Goal: Use online tool/utility: Utilize a website feature to perform a specific function

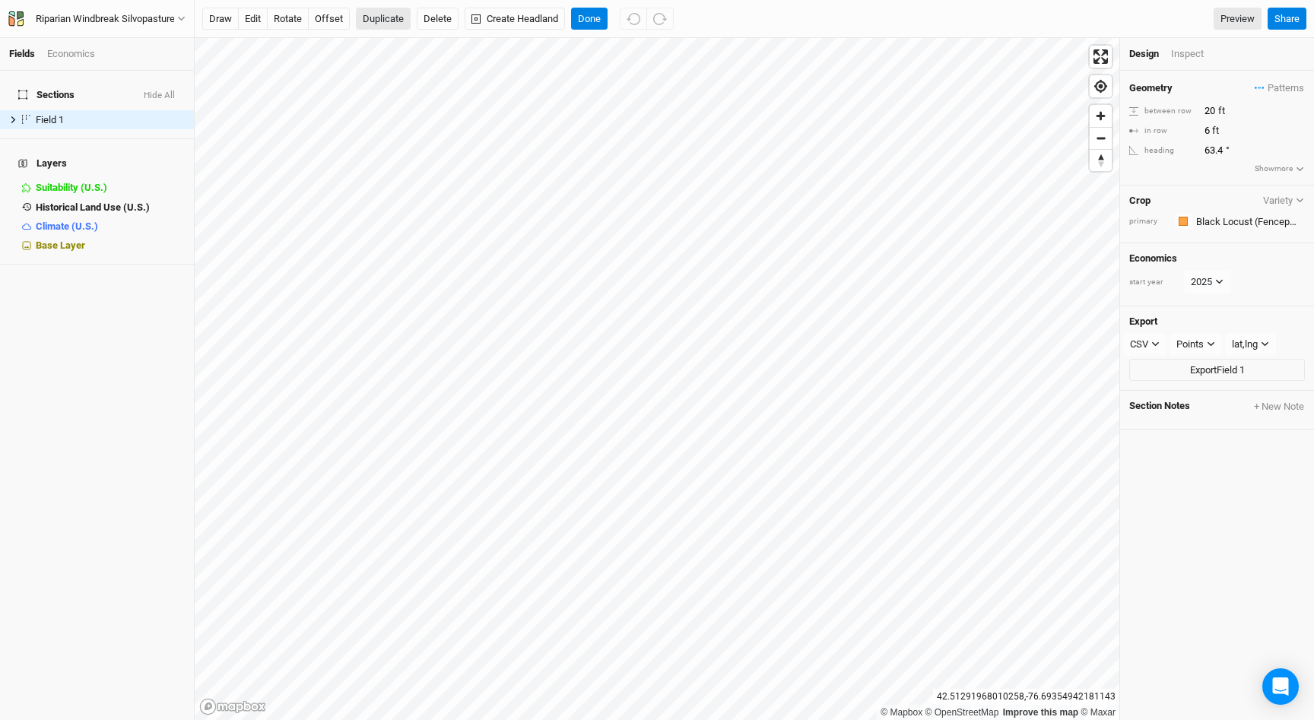
click at [371, 24] on button "Duplicate" at bounding box center [383, 19] width 55 height 23
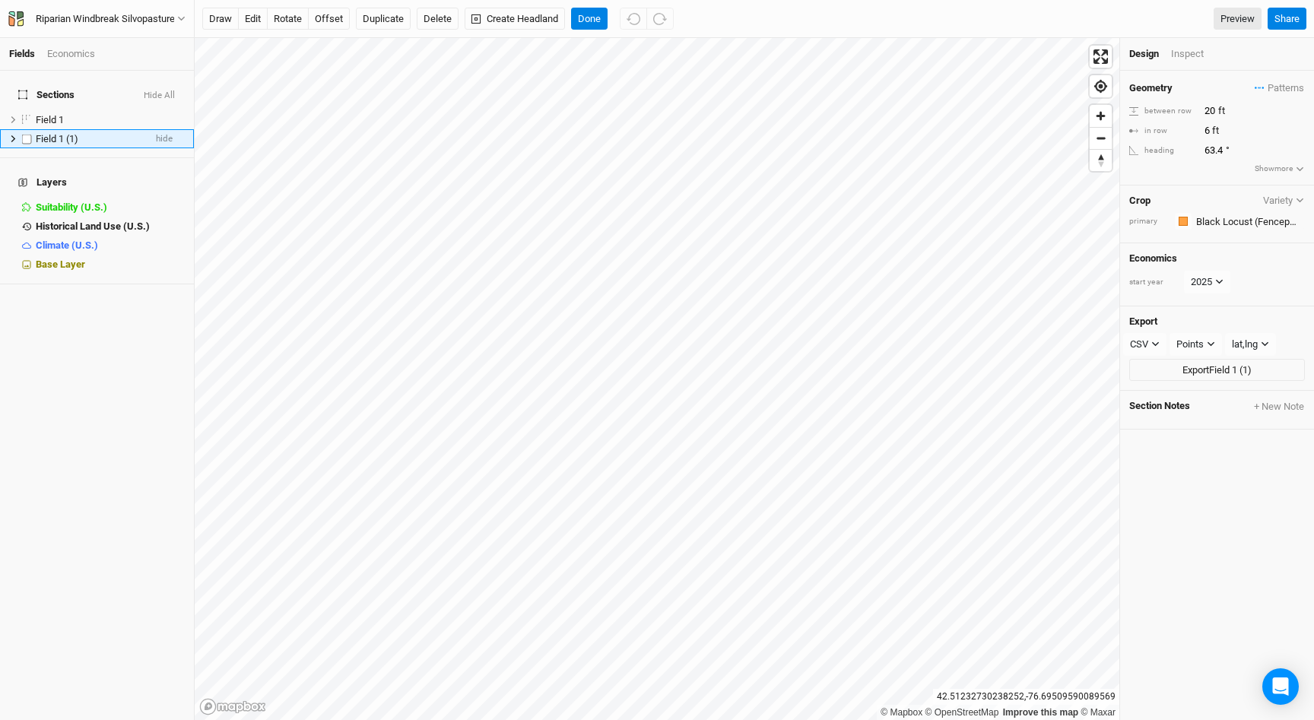
click at [356, 8] on button "Duplicate" at bounding box center [383, 19] width 55 height 23
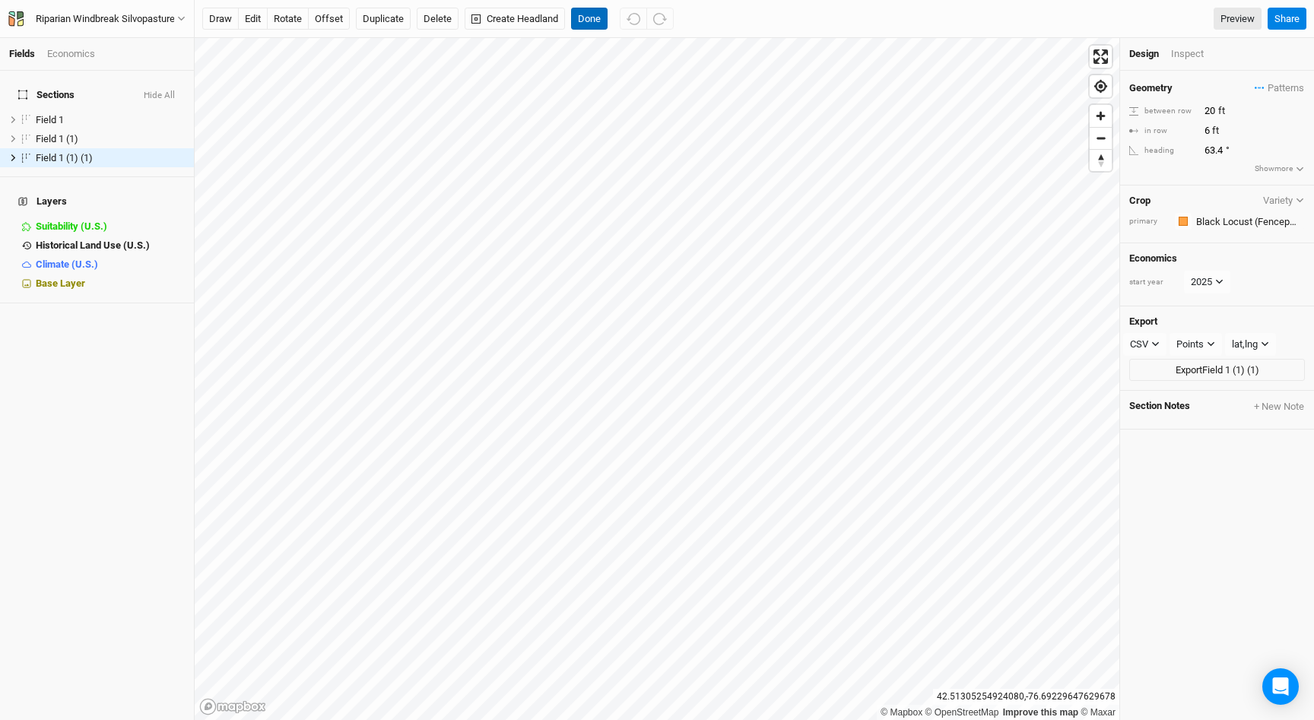
click at [587, 18] on button "Done" at bounding box center [589, 19] width 36 height 23
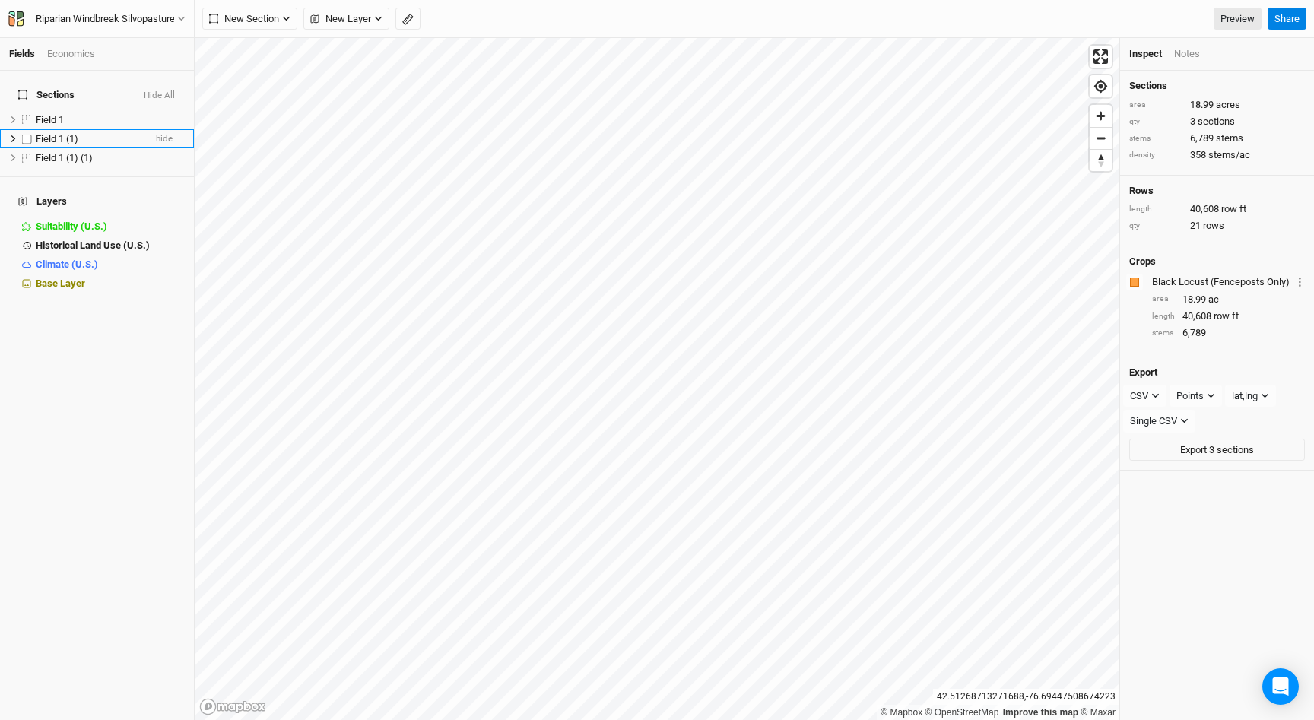
click at [101, 134] on div "Field 1 (1)" at bounding box center [90, 139] width 108 height 12
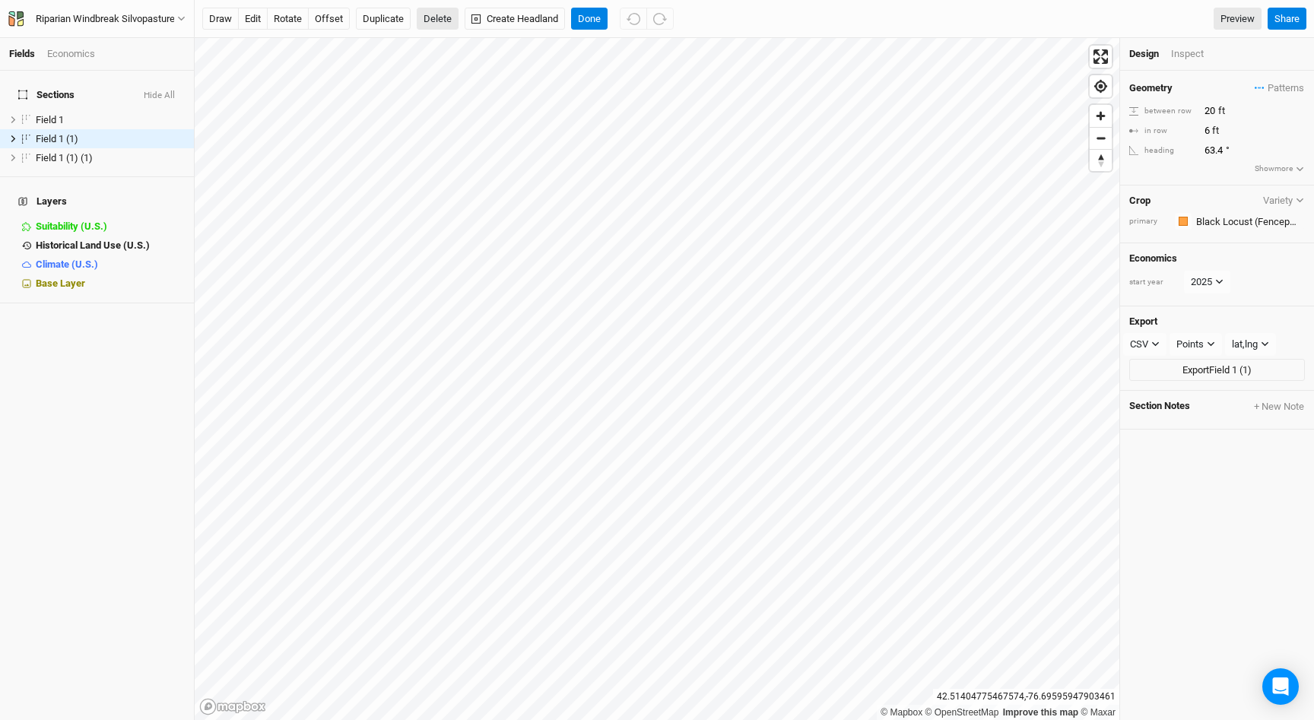
click at [441, 19] on button "Delete" at bounding box center [438, 19] width 42 height 23
click at [484, 19] on button "Confirm" at bounding box center [462, 19] width 47 height 23
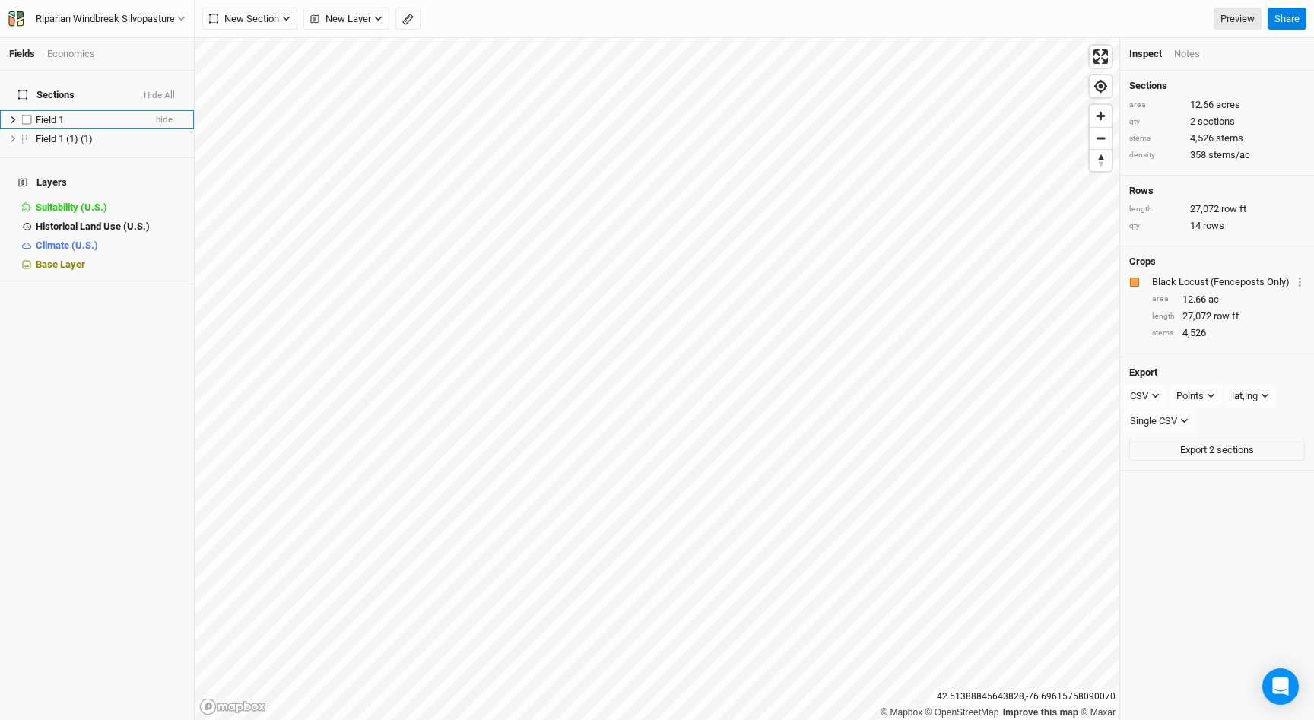
click at [94, 116] on div "Field 1" at bounding box center [90, 120] width 108 height 12
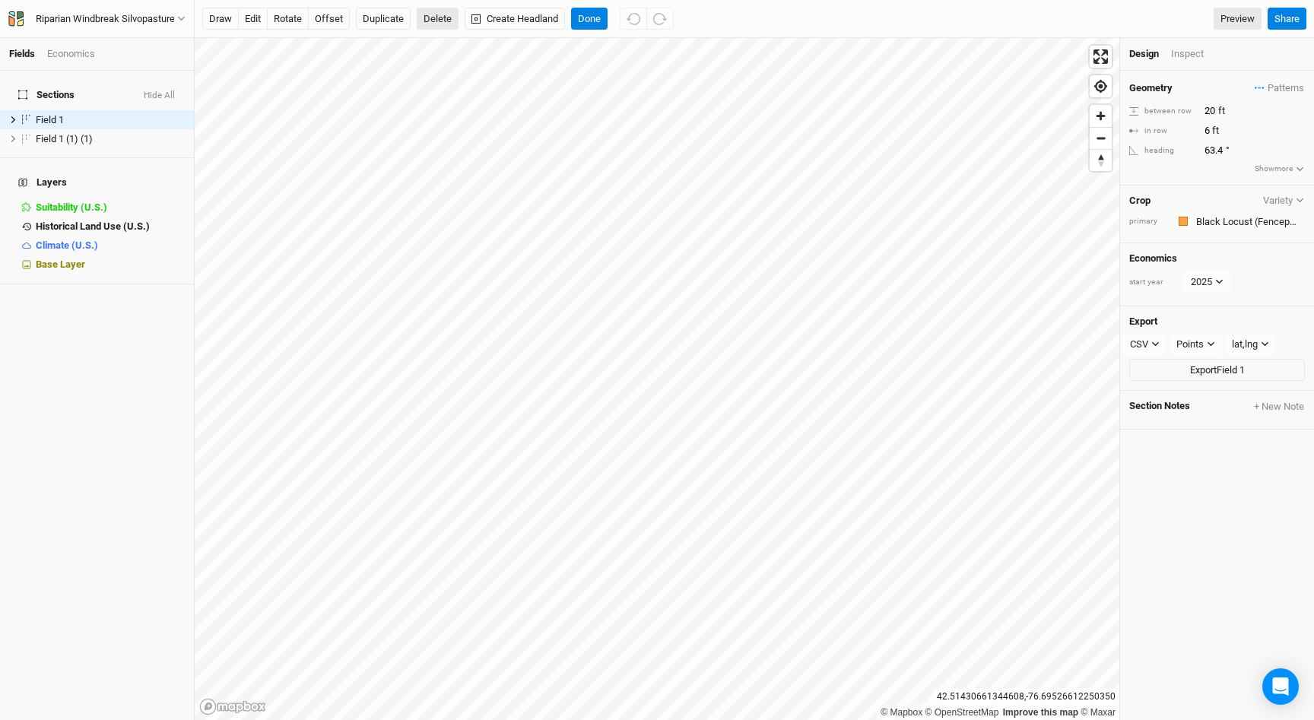
click at [444, 24] on button "Delete" at bounding box center [438, 19] width 42 height 23
click at [462, 19] on button "Confirm" at bounding box center [447, 19] width 47 height 23
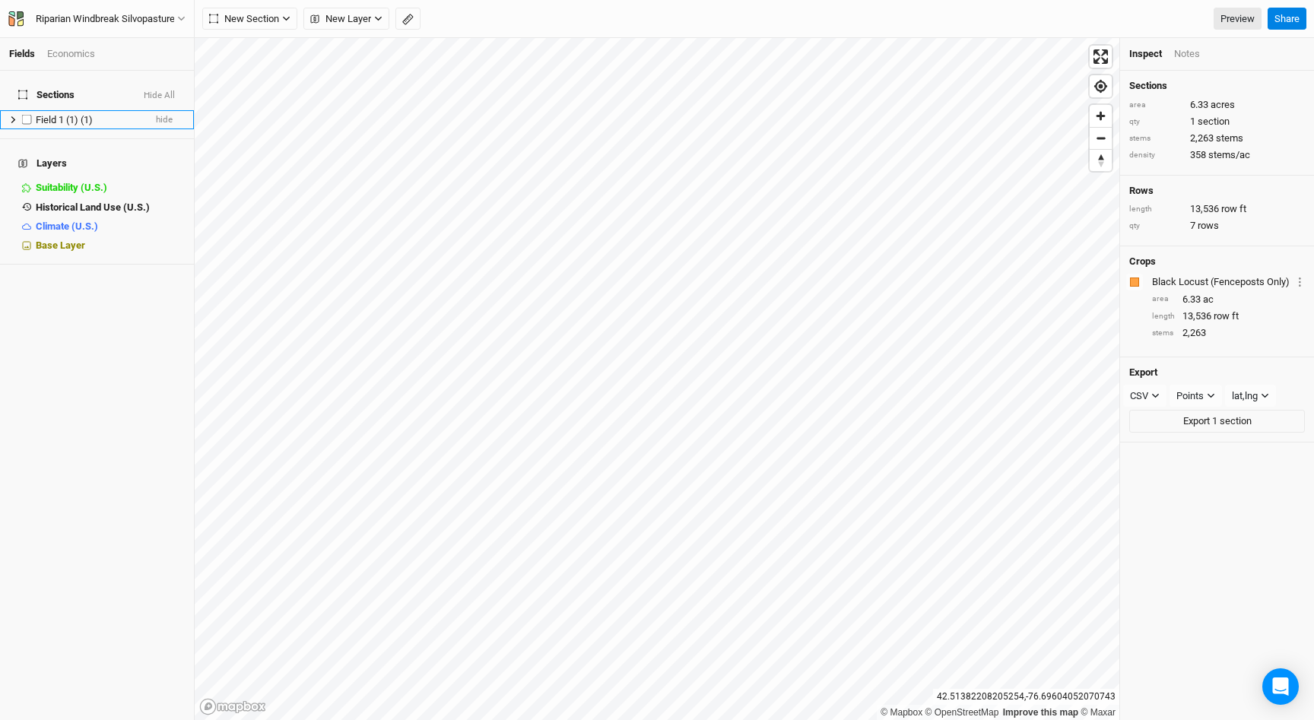
click at [87, 114] on span "Field 1 (1) (1)" at bounding box center [64, 119] width 57 height 11
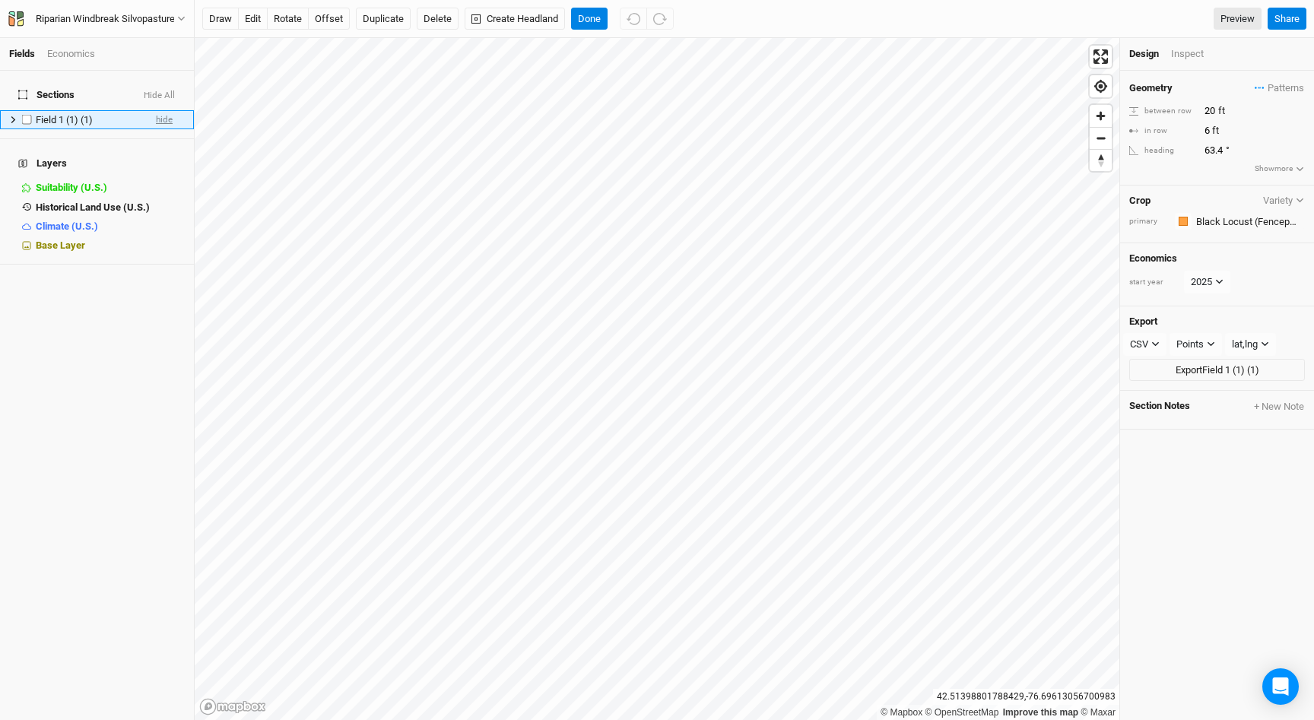
click at [170, 114] on span "hide" at bounding box center [164, 119] width 17 height 19
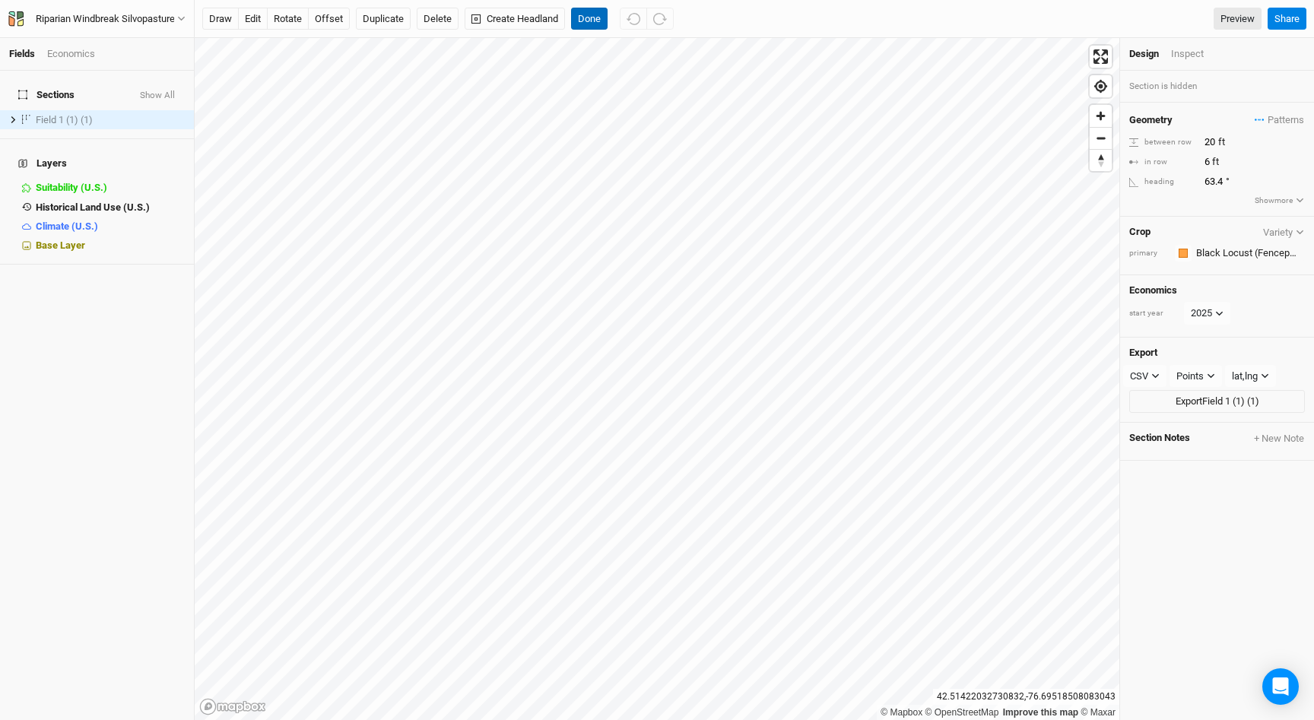
click at [578, 23] on button "Done" at bounding box center [589, 19] width 36 height 23
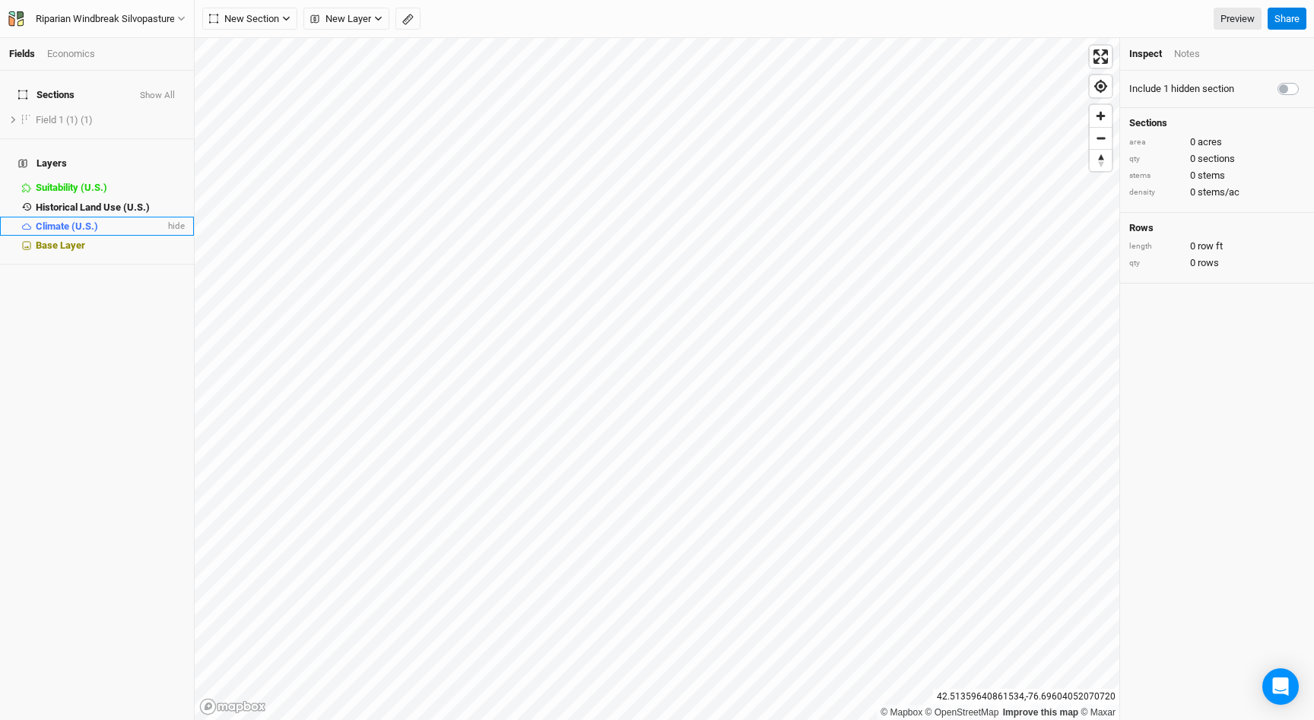
click at [123, 220] on div "Climate (U.S.)" at bounding box center [100, 226] width 129 height 12
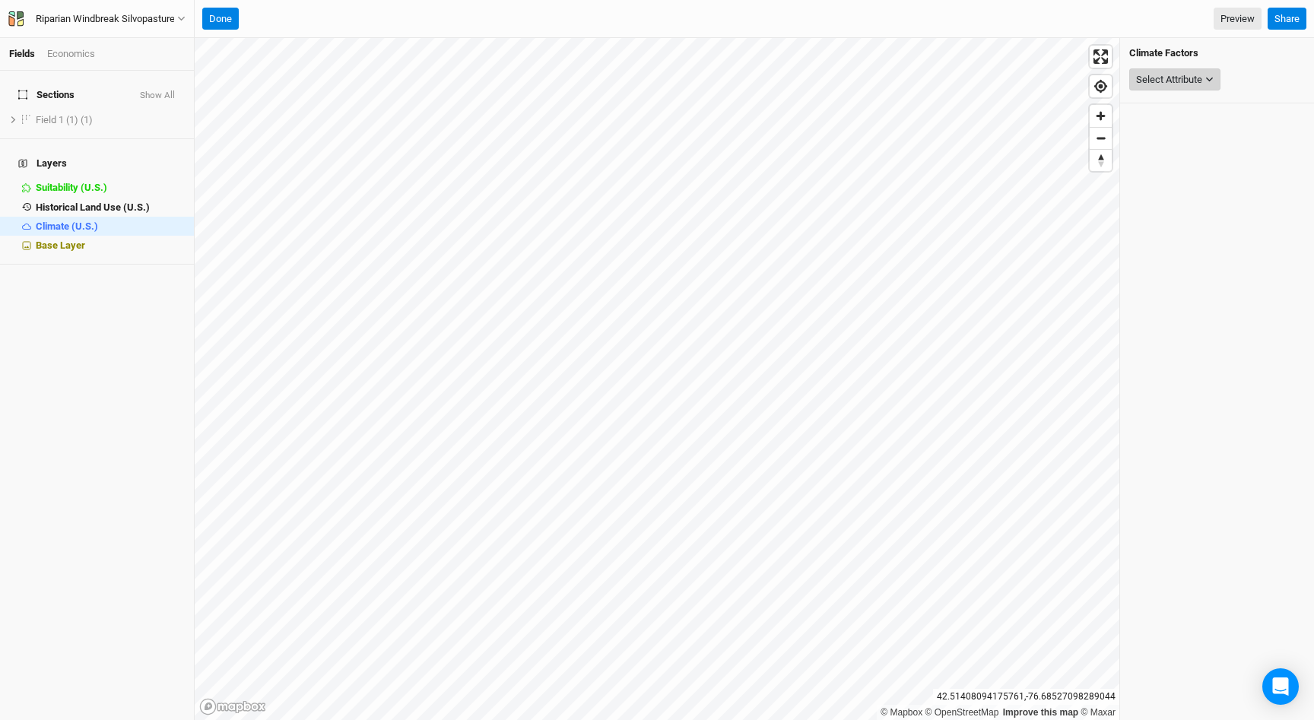
click at [1169, 79] on div "Select Attribute" at bounding box center [1169, 79] width 66 height 15
click at [118, 201] on span "Historical Land Use (U.S.)" at bounding box center [93, 206] width 114 height 11
click at [1130, 75] on button "Select Attribute" at bounding box center [1174, 79] width 91 height 23
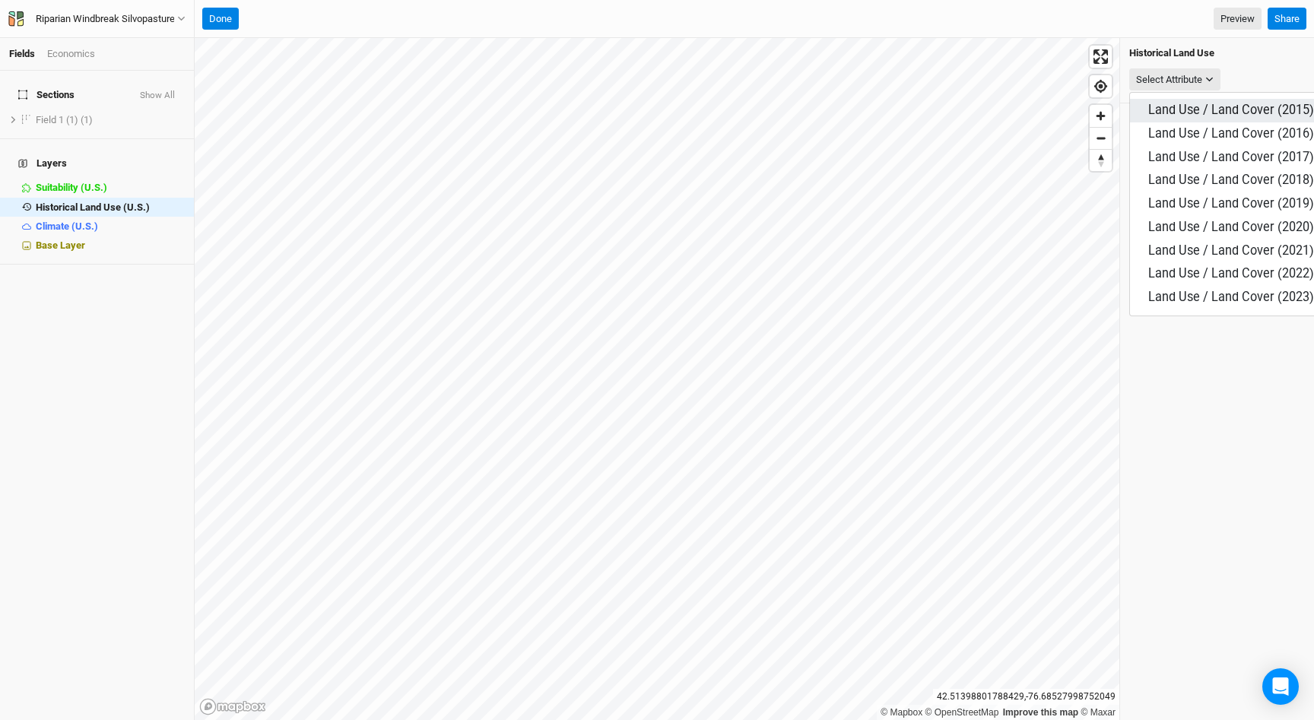
click at [1149, 102] on button "Land Use / Land Cover (2015)" at bounding box center [1231, 111] width 202 height 24
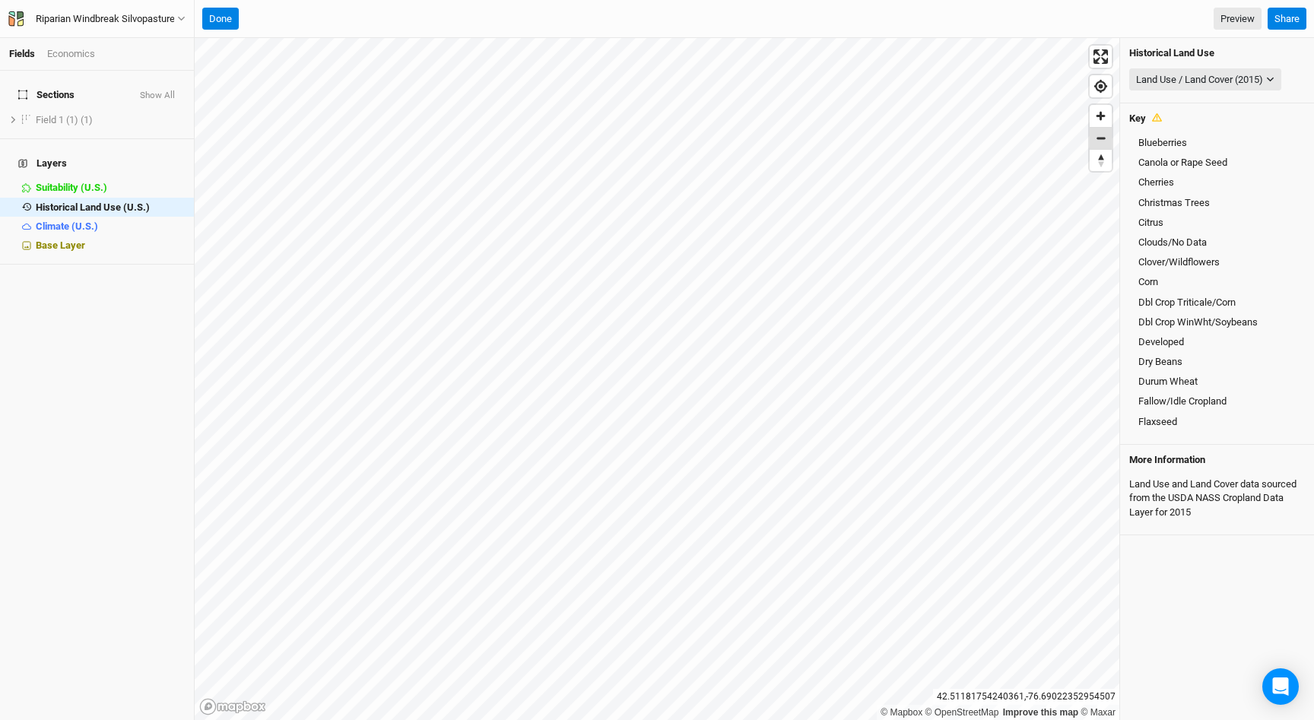
scroll to position [871, 0]
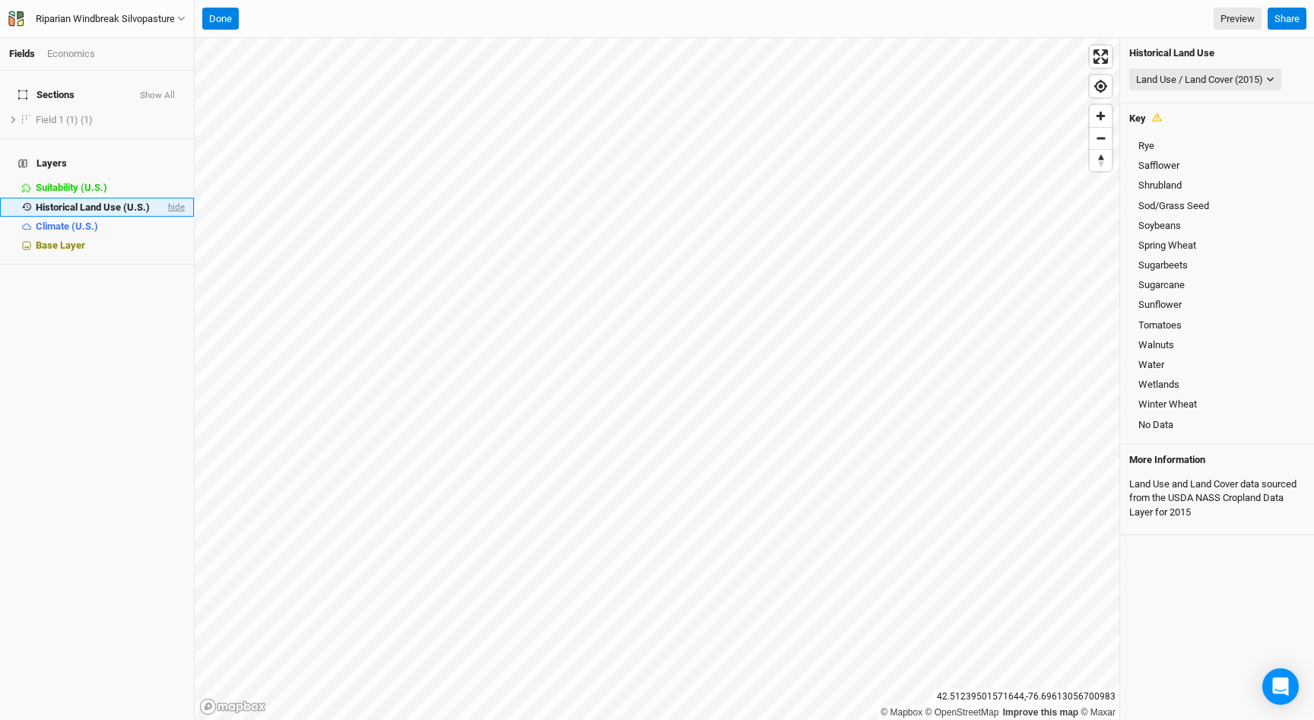
click at [172, 198] on span "hide" at bounding box center [175, 207] width 20 height 19
click at [172, 198] on span "show" at bounding box center [172, 207] width 24 height 19
click at [1204, 86] on div "Land Use / Land Cover (2015)" at bounding box center [1199, 79] width 127 height 15
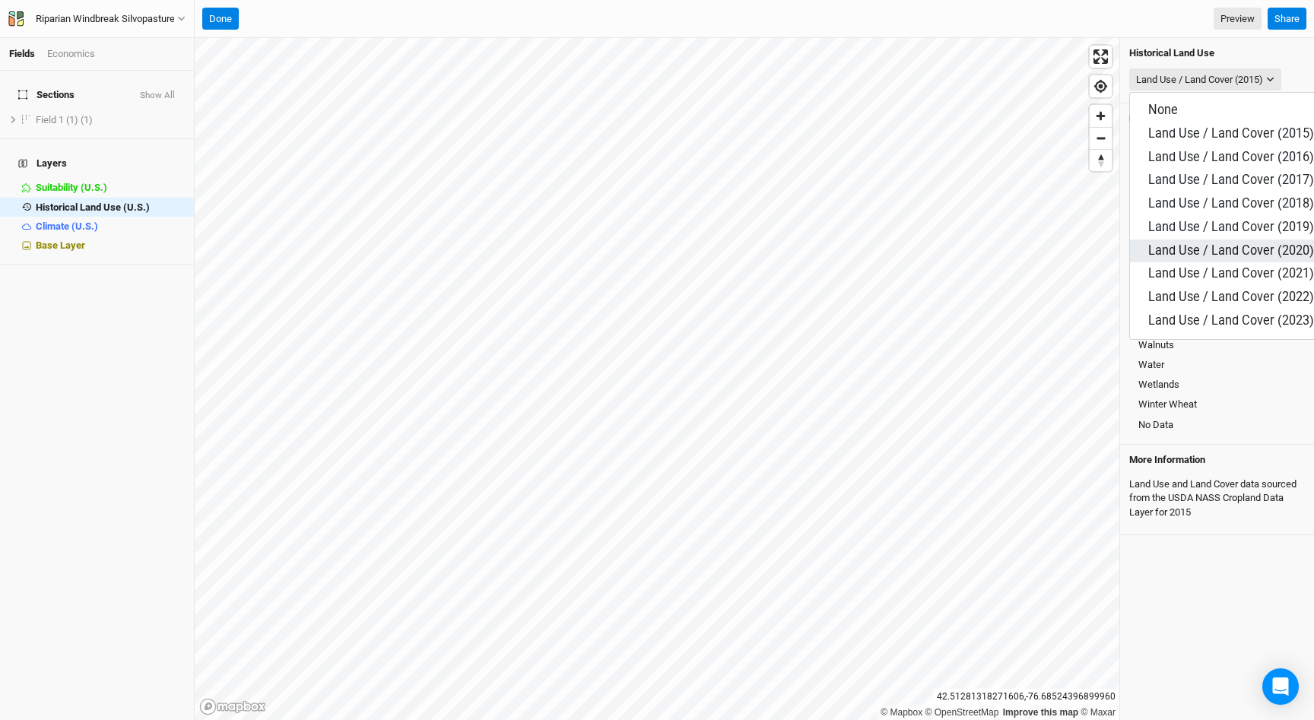
click at [1194, 243] on span "Land Use / Land Cover (2020)" at bounding box center [1231, 250] width 166 height 14
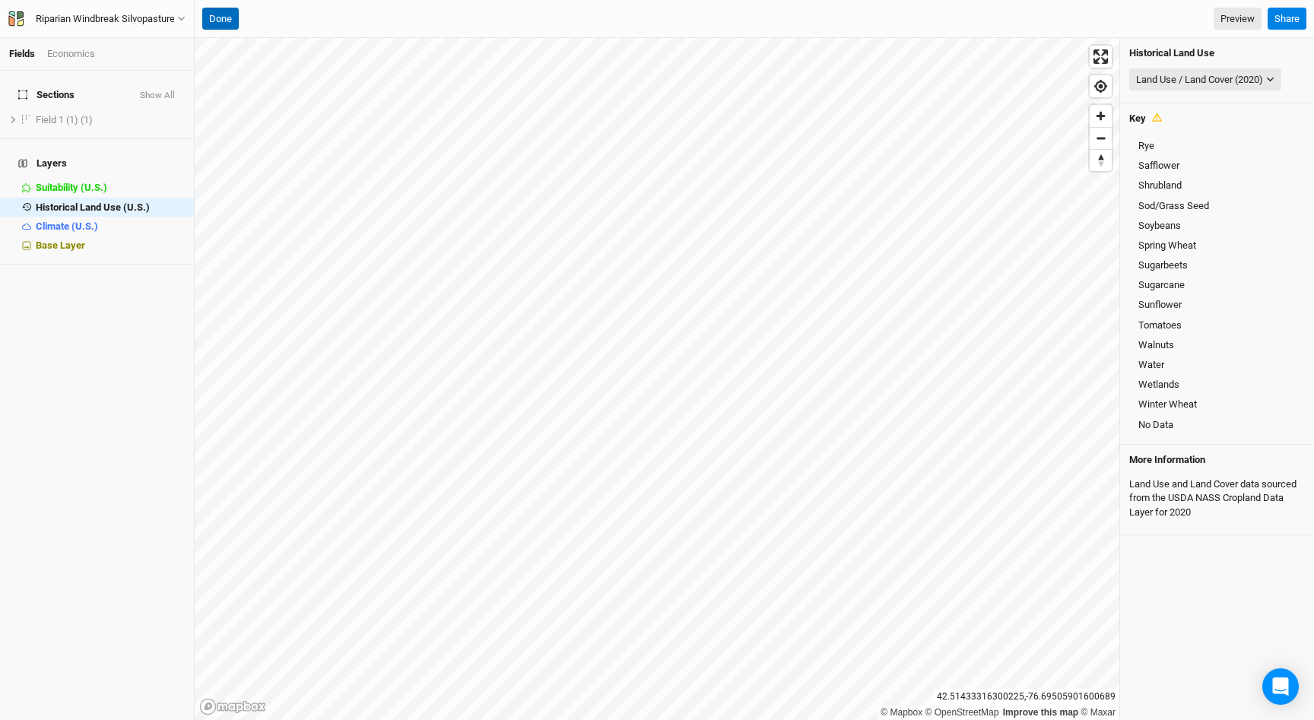
click at [220, 13] on button "Done" at bounding box center [220, 19] width 36 height 23
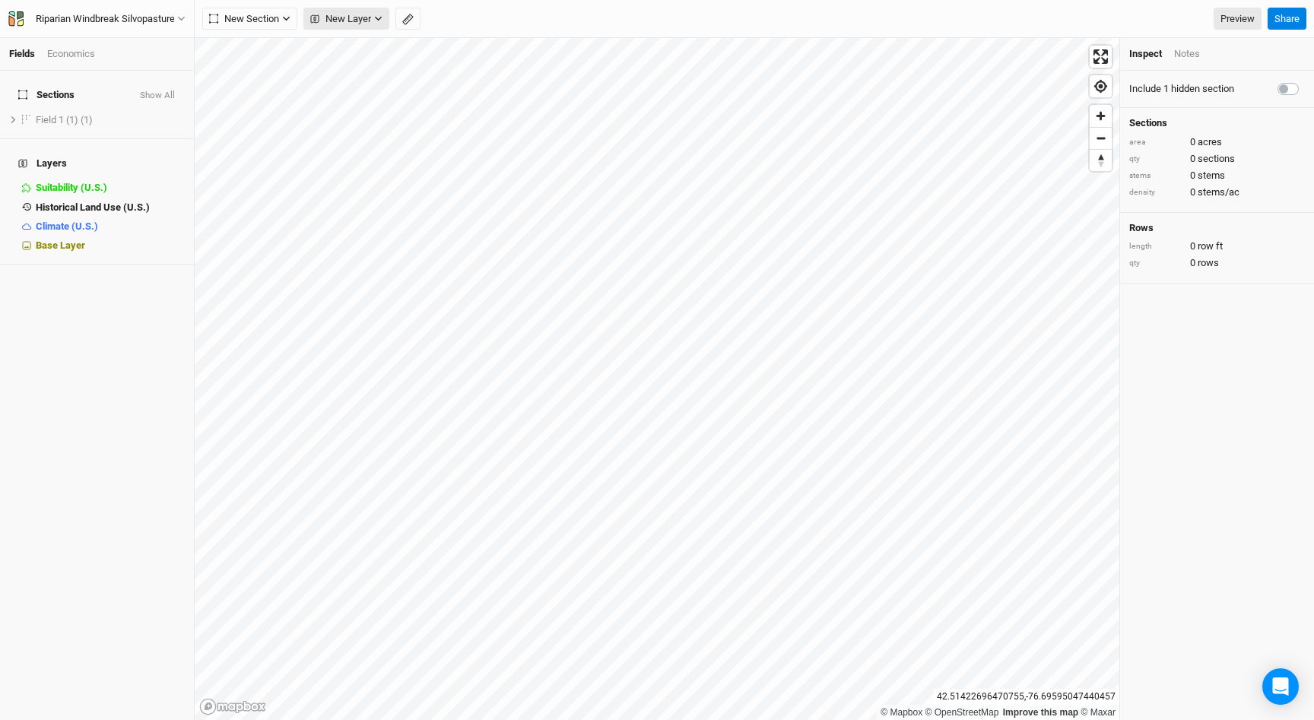
click at [349, 14] on span "New Layer" at bounding box center [340, 18] width 61 height 15
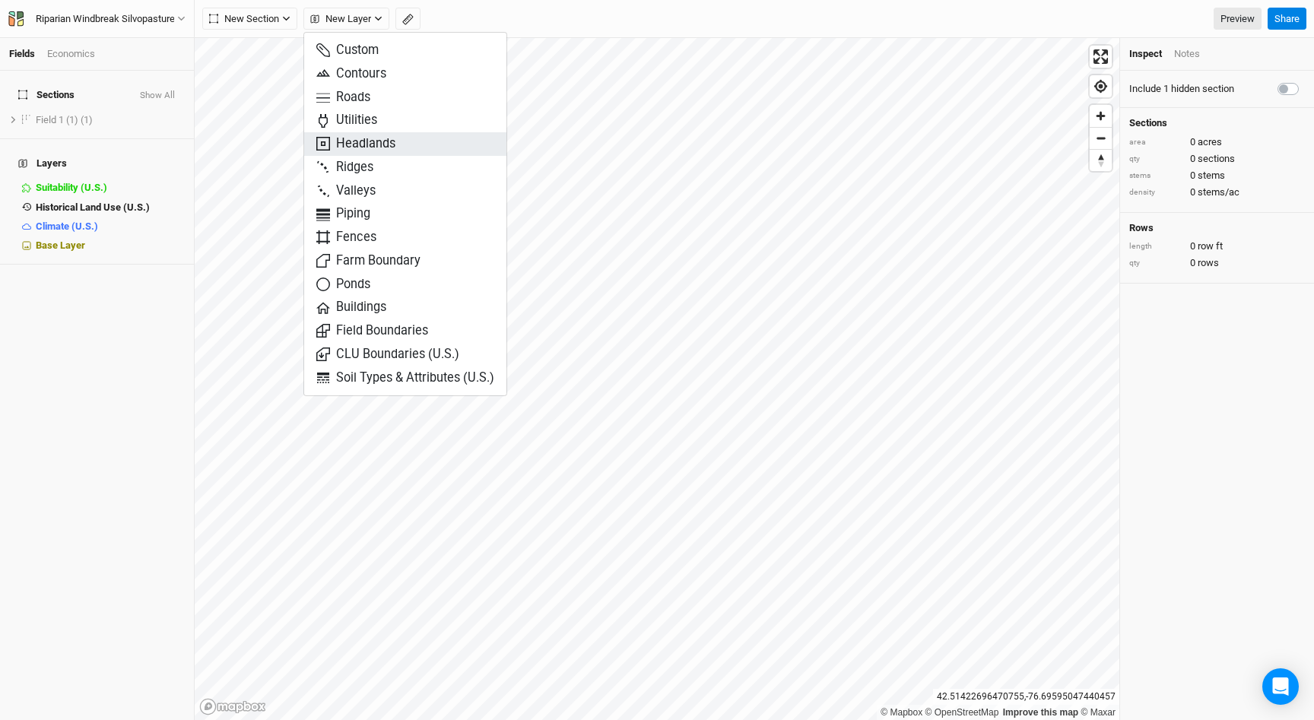
click at [354, 147] on span "Headlands" at bounding box center [355, 143] width 79 height 17
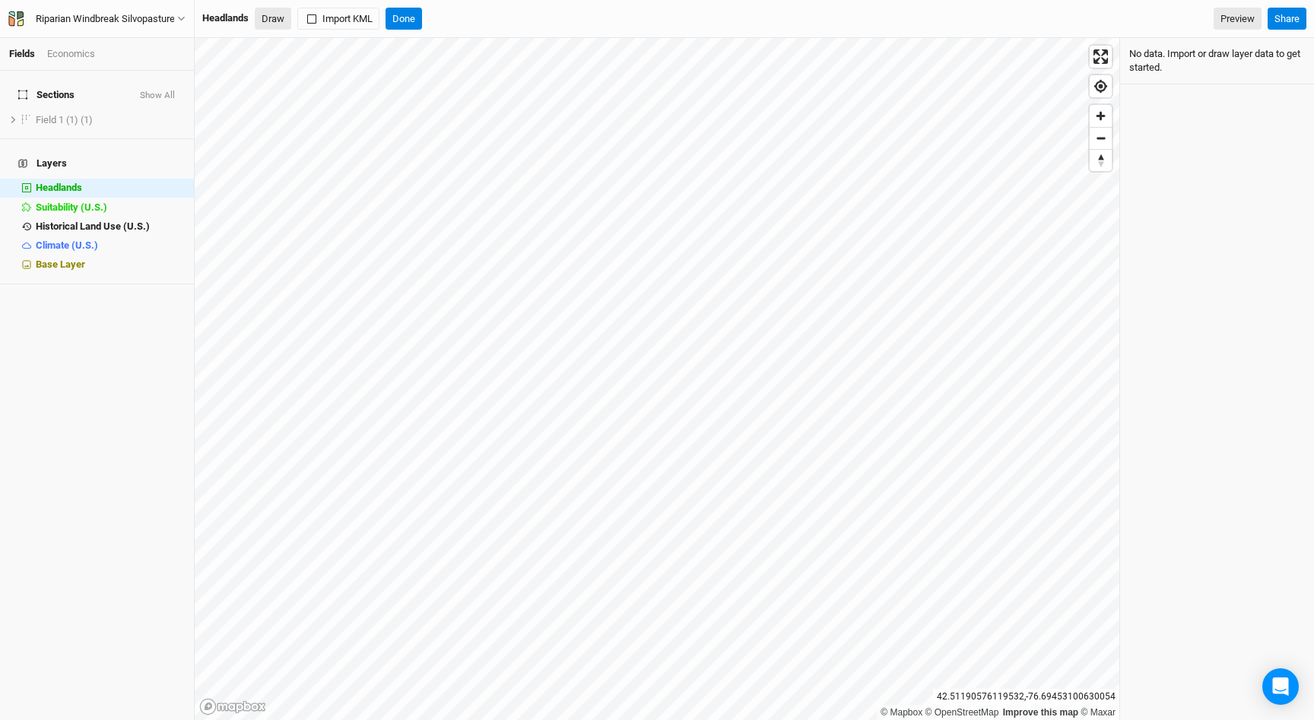
click at [275, 20] on button "Draw" at bounding box center [273, 19] width 36 height 23
click at [801, 0] on html "Fields Economics Sections Show All Field 1 (1) (1) show Layers Headlands hide S…" at bounding box center [657, 360] width 1314 height 720
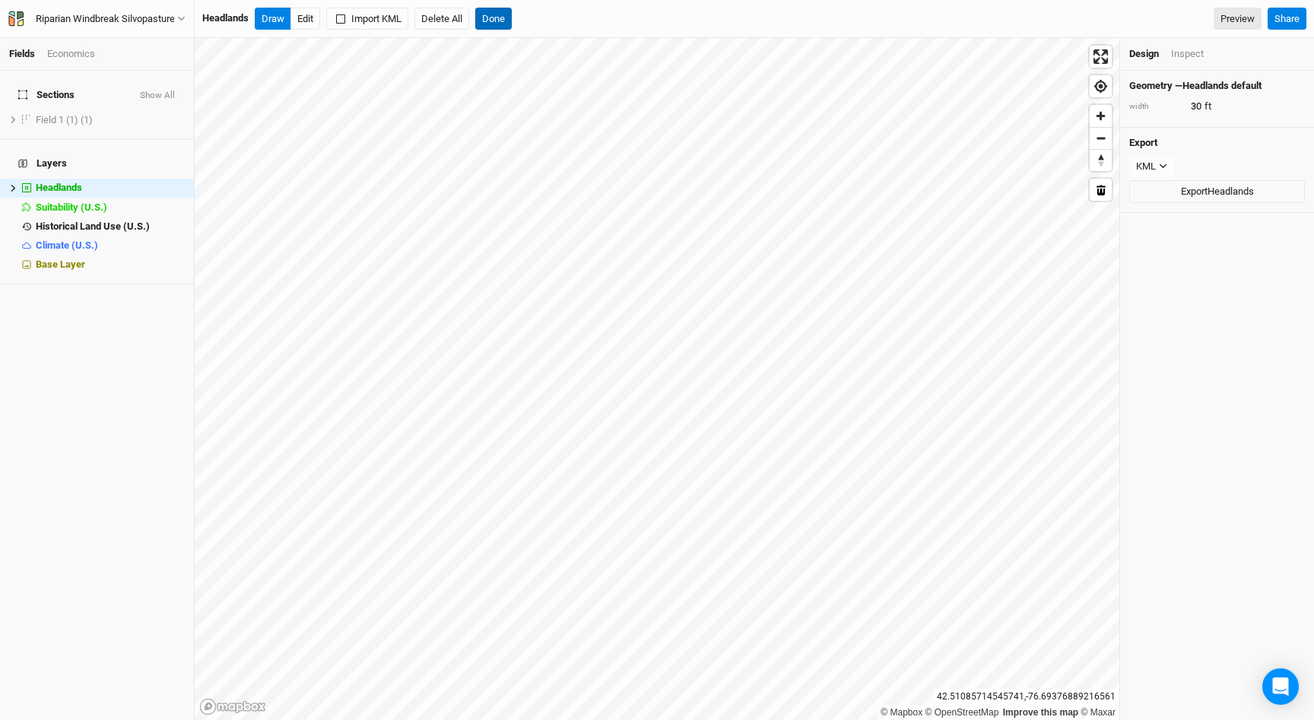
click at [496, 27] on button "Done" at bounding box center [493, 19] width 36 height 23
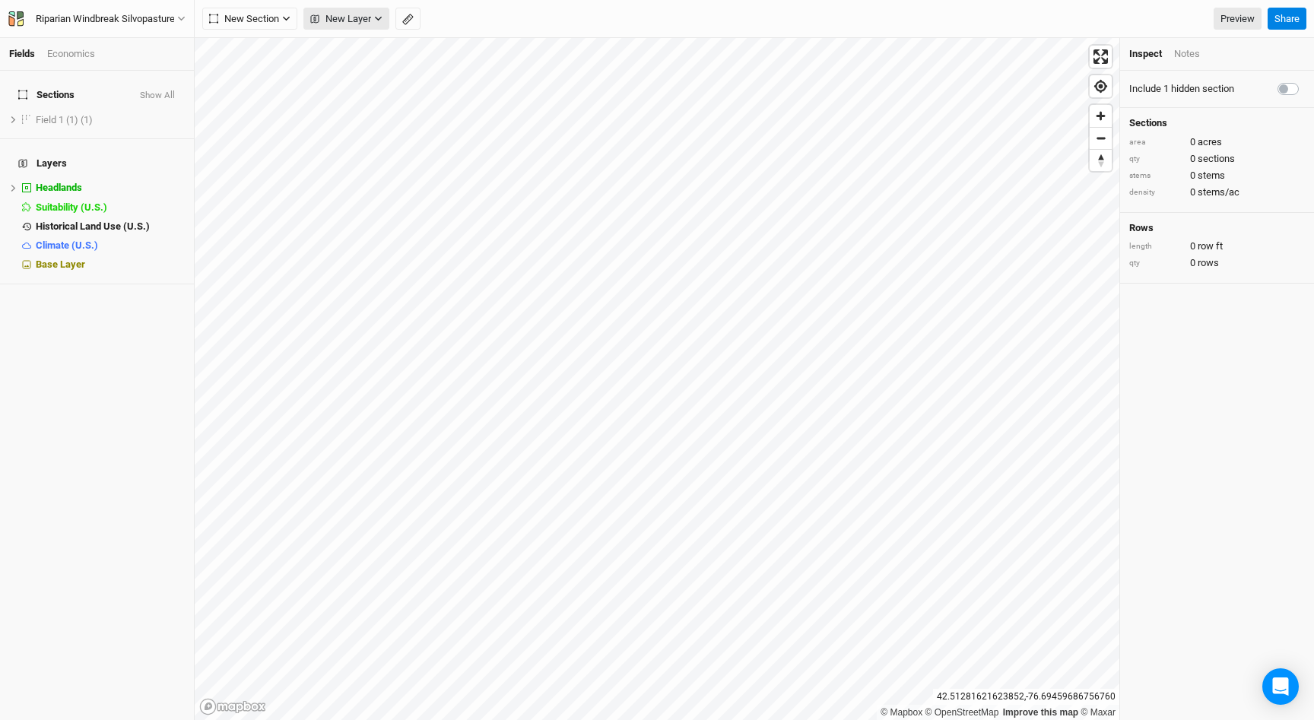
click at [346, 14] on span "New Layer" at bounding box center [340, 18] width 61 height 15
click at [110, 117] on li "Field 1 (1) (1) show" at bounding box center [97, 119] width 194 height 19
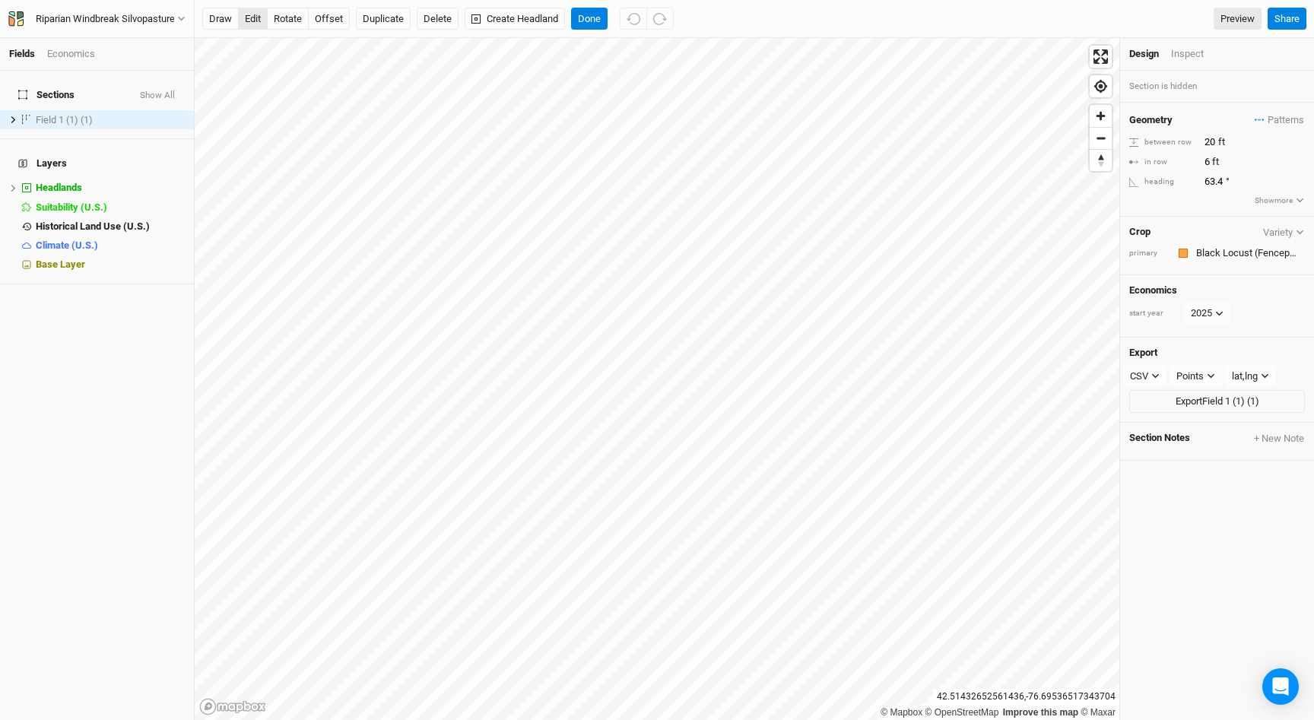
click at [260, 19] on button "edit" at bounding box center [253, 19] width 30 height 23
click at [68, 114] on span "Field 1 (1) (1)" at bounding box center [64, 119] width 57 height 11
click at [68, 114] on input "Field 1 (1) (1)" at bounding box center [87, 122] width 103 height 17
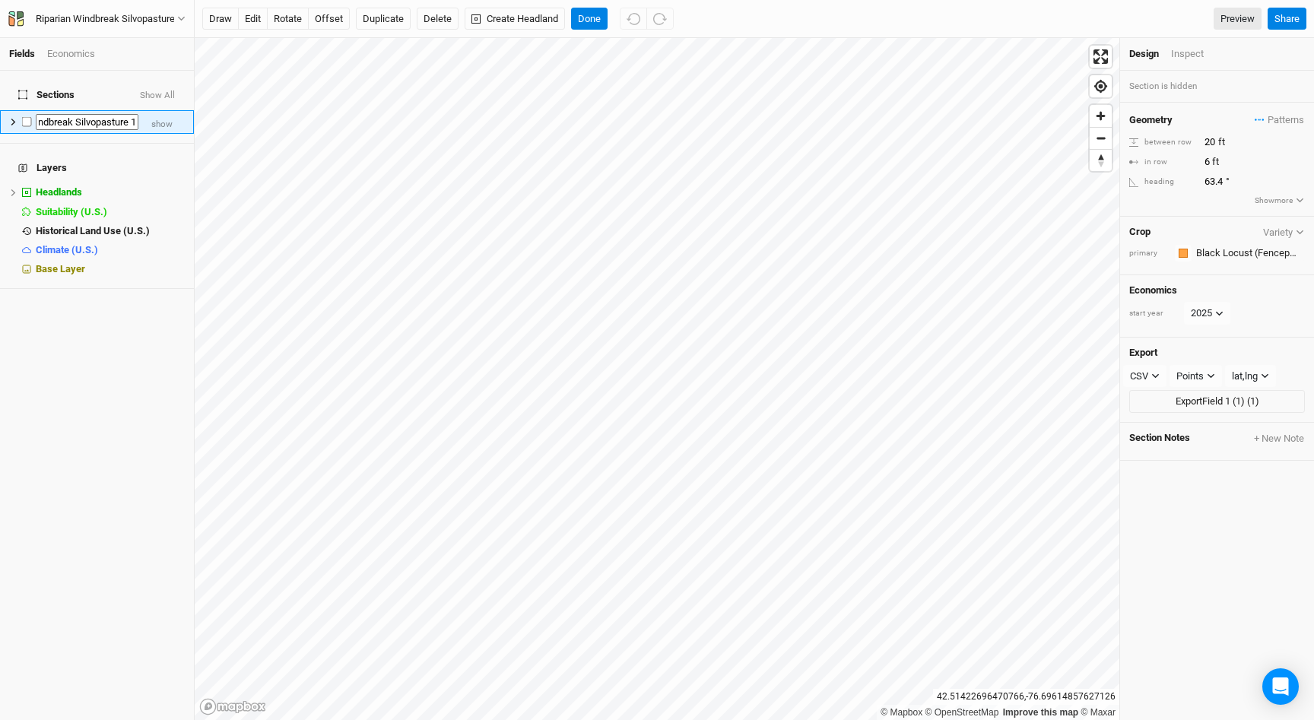
type input "Riparian Windbreak Silvopasture 1"
click at [170, 111] on span "show" at bounding box center [161, 119] width 21 height 19
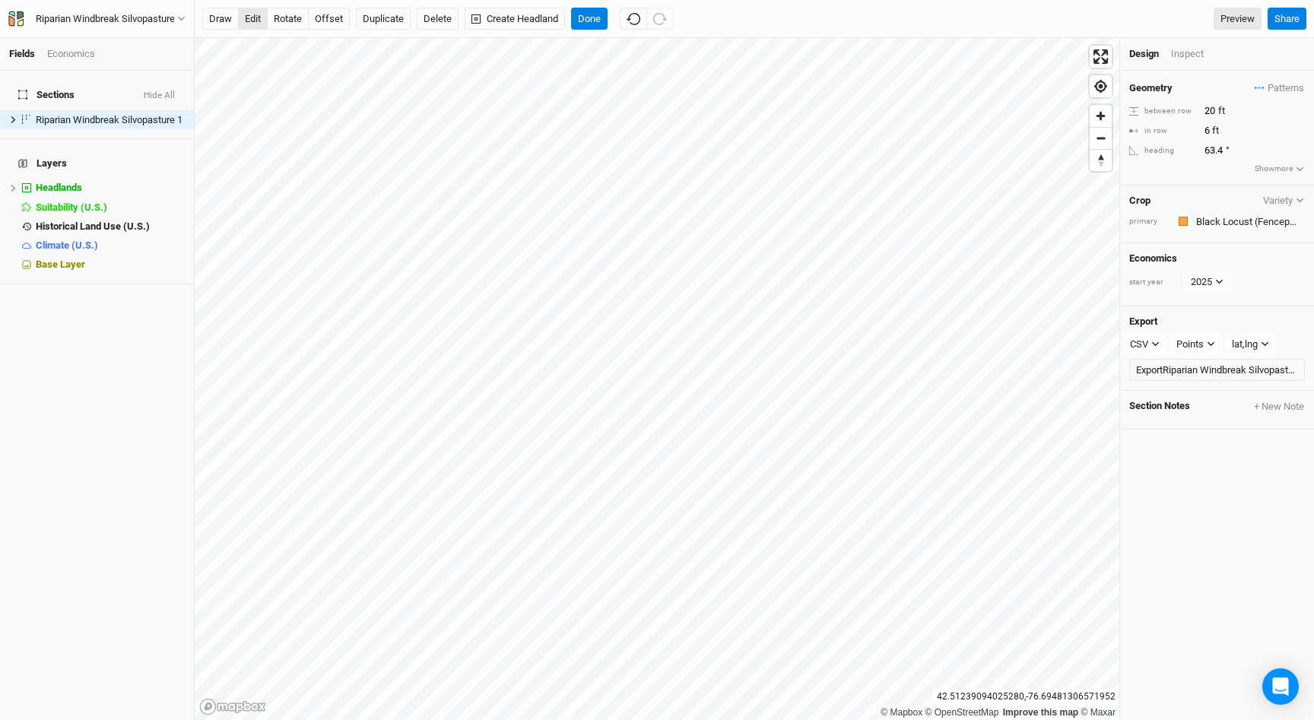
click at [253, 14] on button "edit" at bounding box center [253, 19] width 30 height 23
click at [319, 12] on button "offset" at bounding box center [329, 19] width 42 height 23
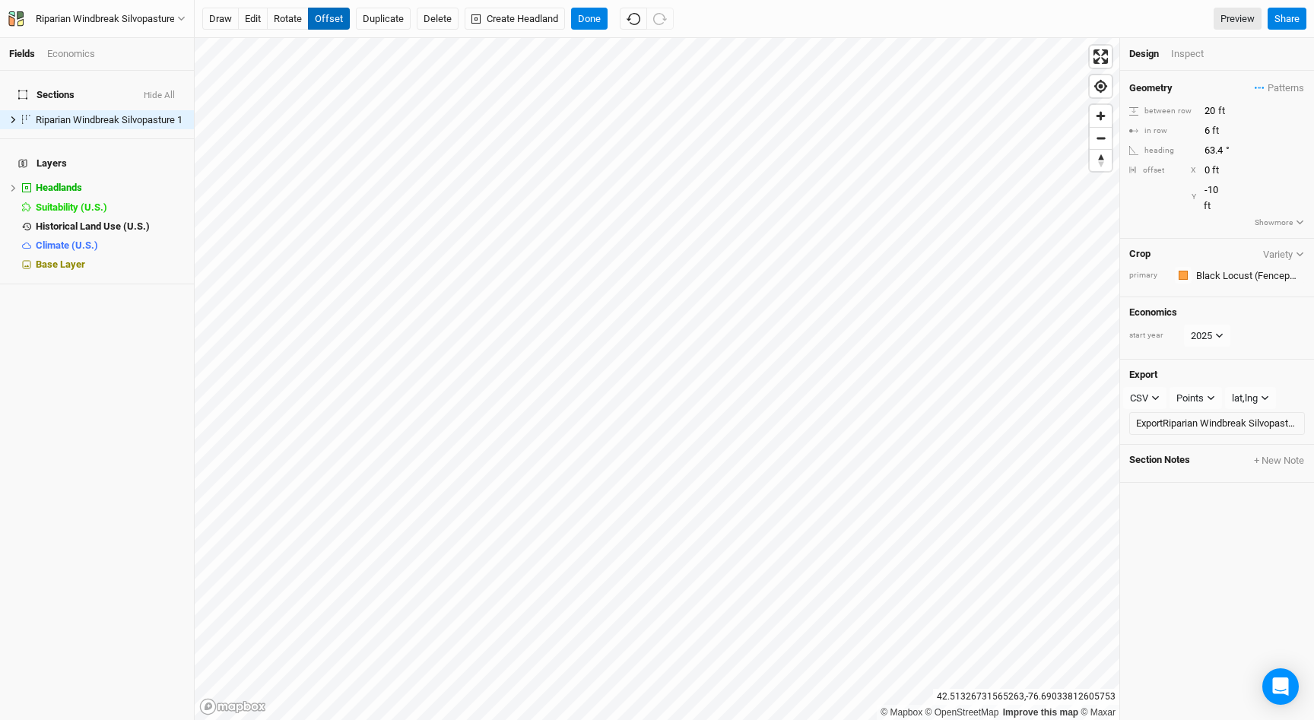
type input "-11"
click at [583, 21] on button "Done" at bounding box center [589, 19] width 36 height 23
click at [1187, 52] on div "Inspect" at bounding box center [1198, 55] width 54 height 17
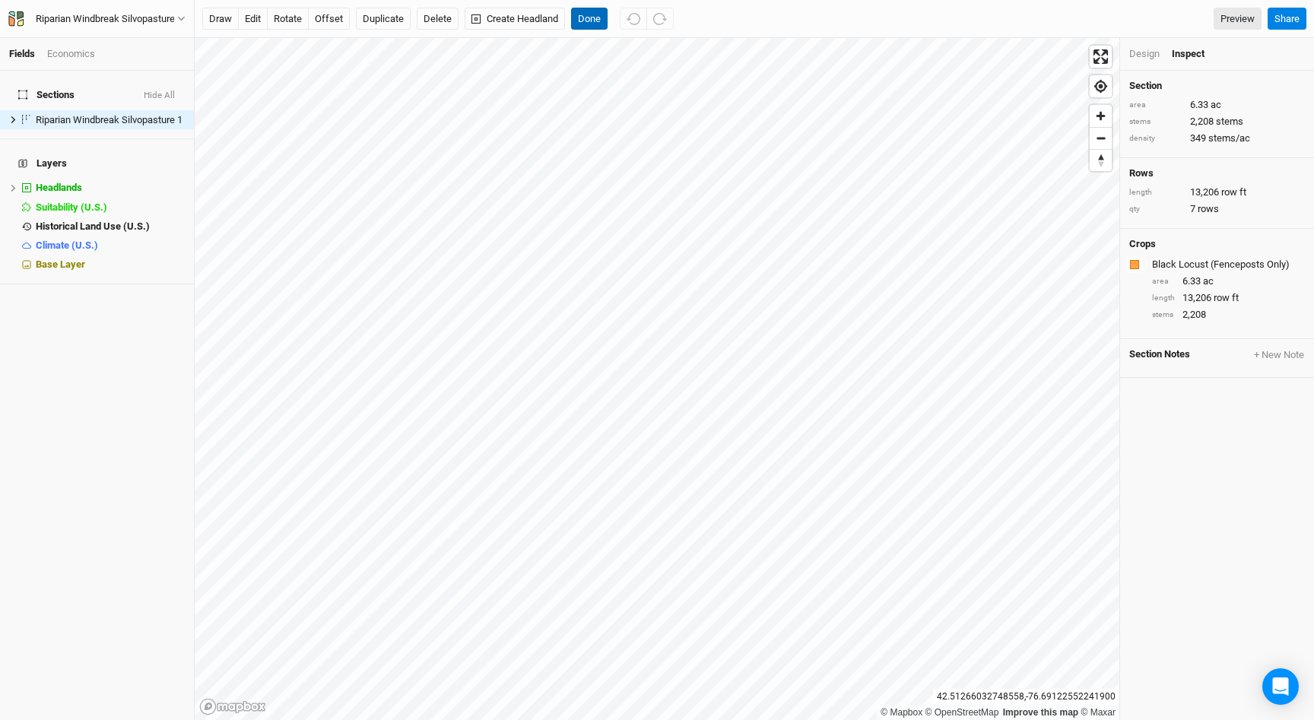
click at [595, 14] on button "Done" at bounding box center [589, 19] width 36 height 23
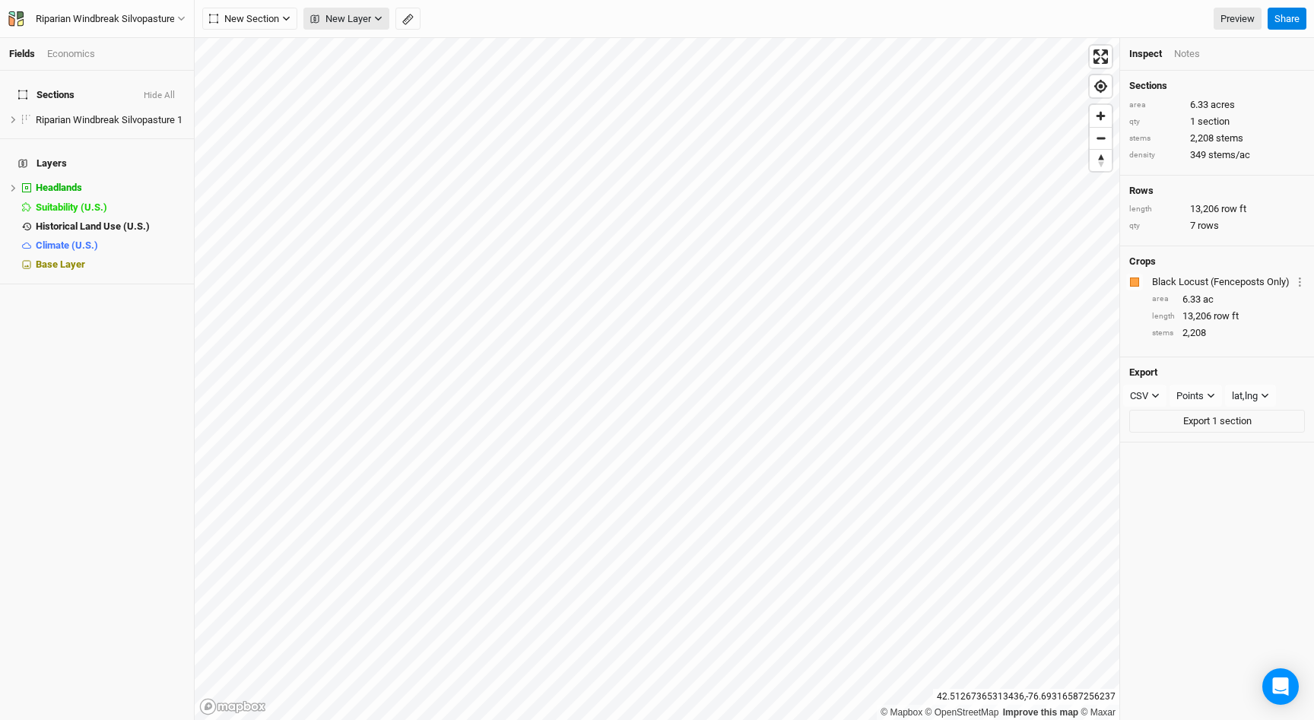
click at [358, 23] on span "New Layer" at bounding box center [340, 18] width 61 height 15
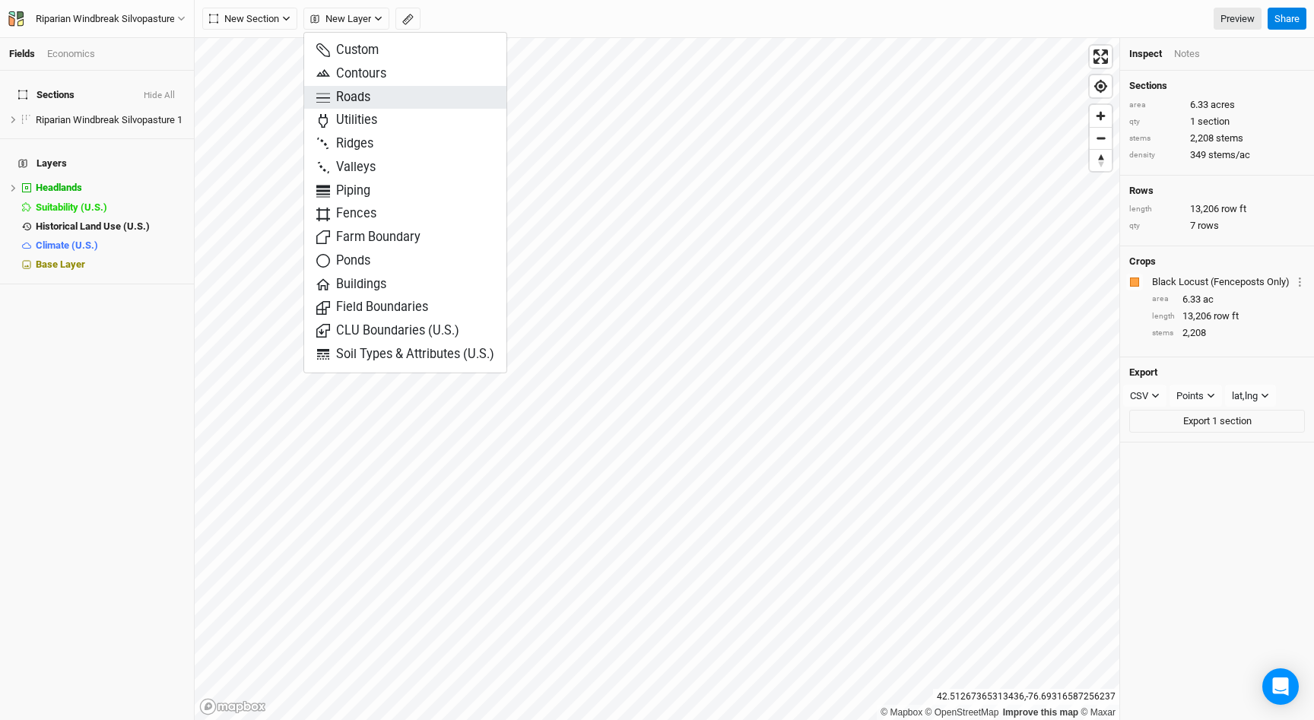
click at [376, 97] on button "Roads" at bounding box center [405, 98] width 202 height 24
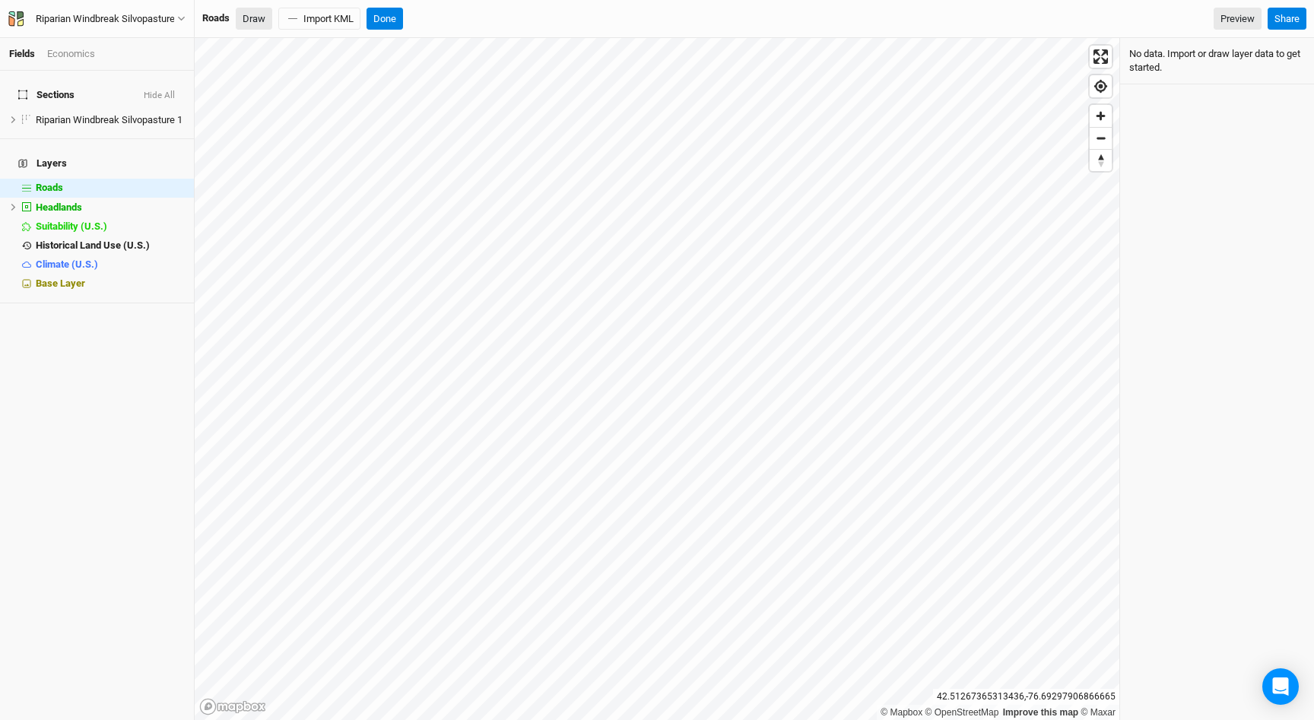
click at [265, 22] on button "Draw" at bounding box center [254, 19] width 36 height 23
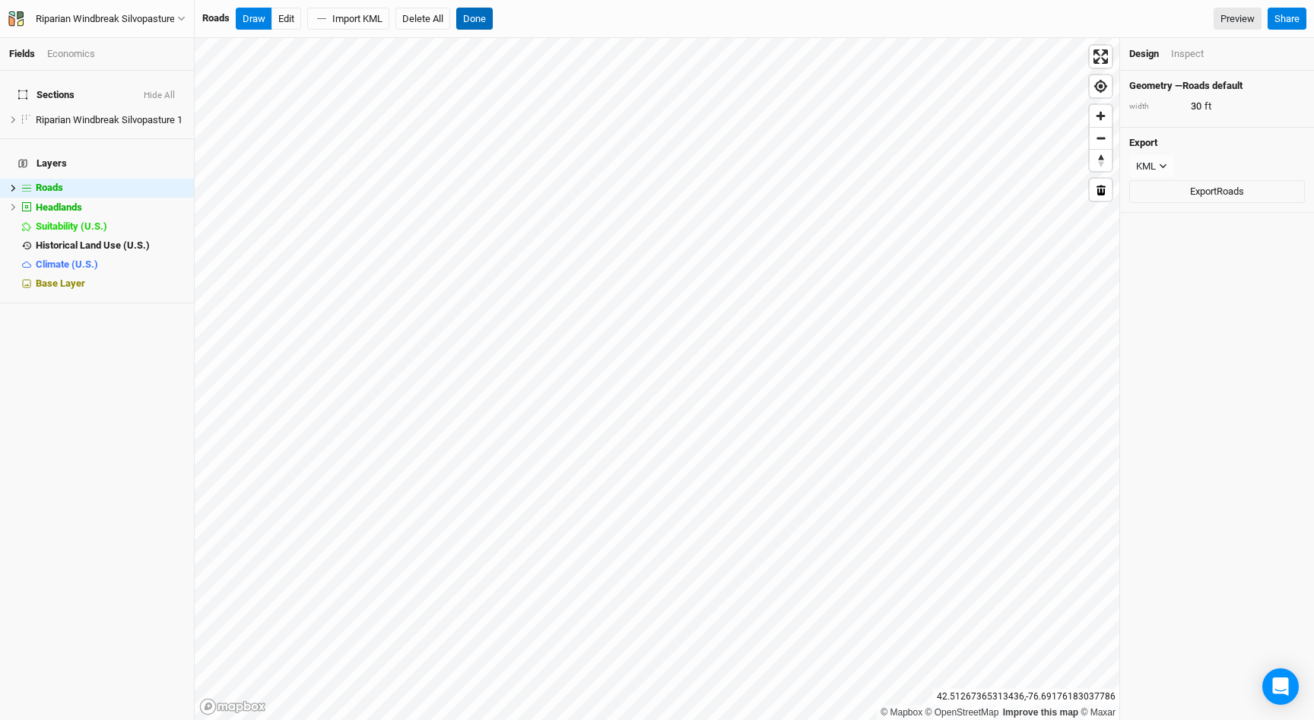
click at [487, 26] on button "Done" at bounding box center [474, 19] width 36 height 23
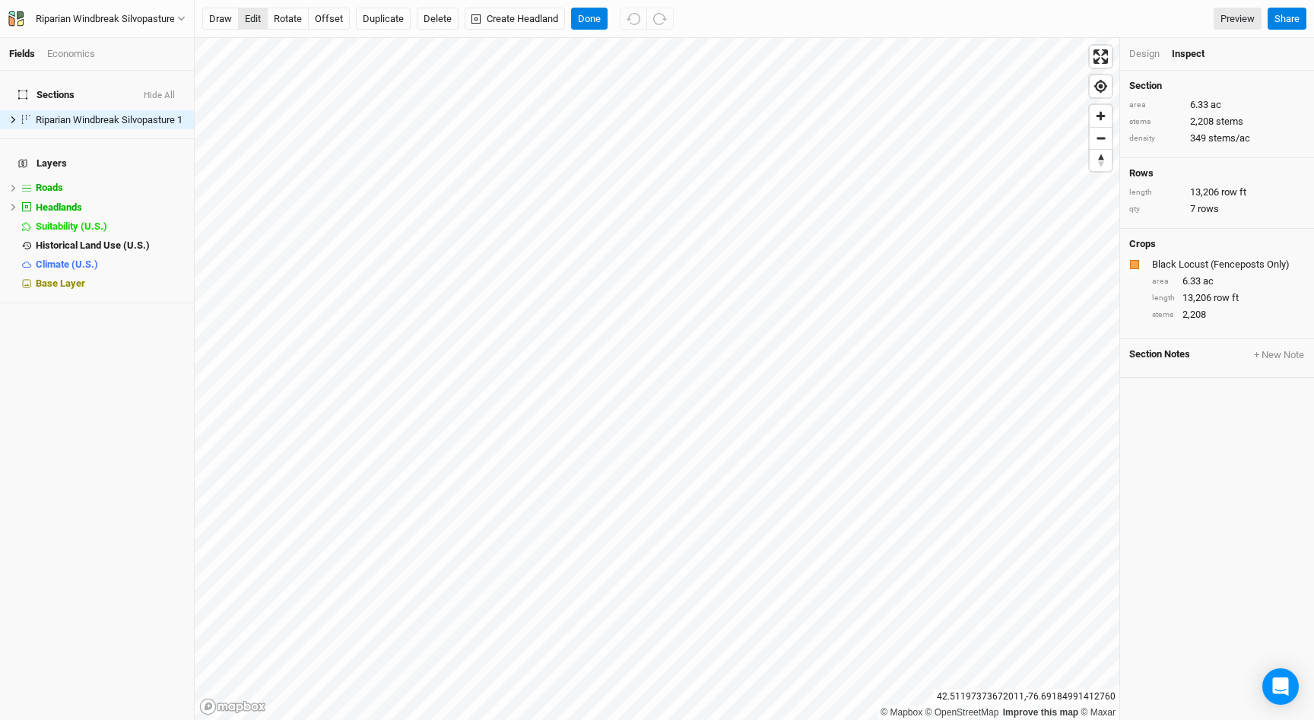
click at [255, 23] on button "edit" at bounding box center [253, 19] width 30 height 23
click at [600, 15] on button "Done" at bounding box center [589, 19] width 36 height 23
click at [385, 24] on button "Duplicate" at bounding box center [383, 19] width 55 height 23
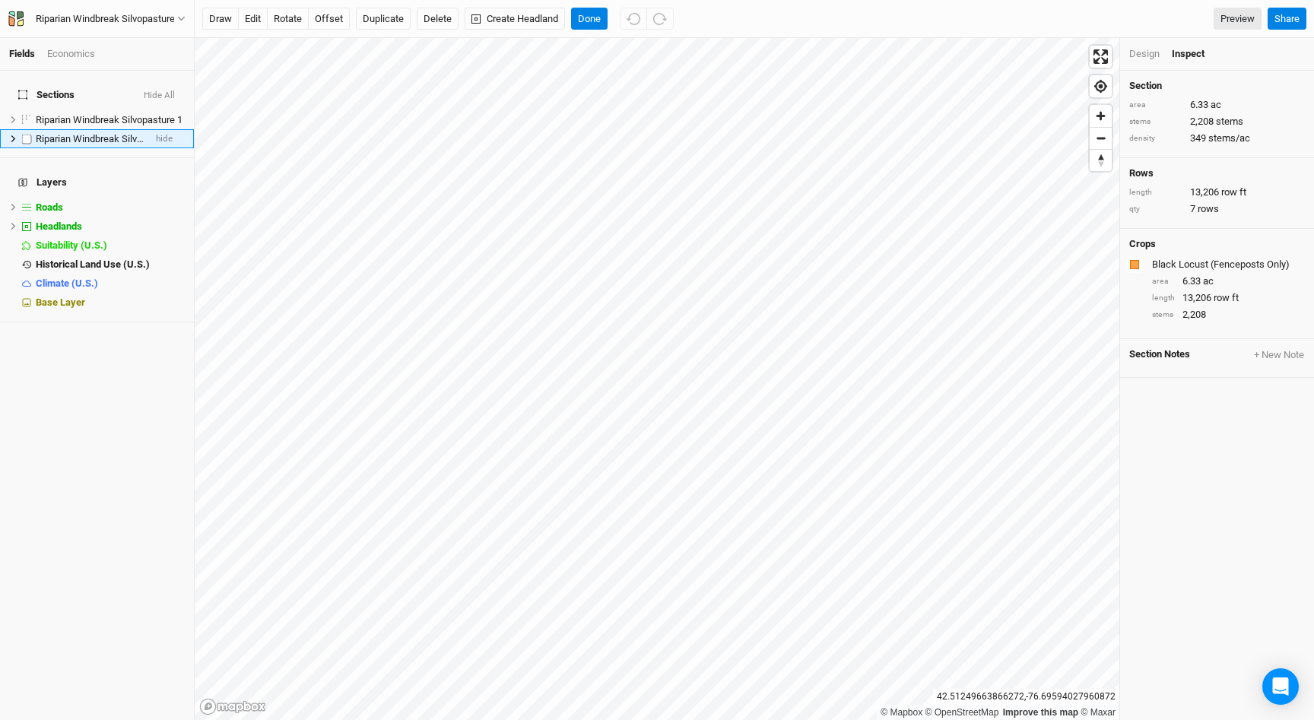
click at [130, 135] on span "Riparian Windbreak Silvopasture 1 (1)" at bounding box center [116, 138] width 161 height 11
click at [126, 135] on span "Riparian Windbreak Silvopasture 1 (1)" at bounding box center [116, 138] width 161 height 11
type input "Riparian Windbreak Silvopasture 2"
click at [246, 26] on button "edit" at bounding box center [253, 19] width 30 height 23
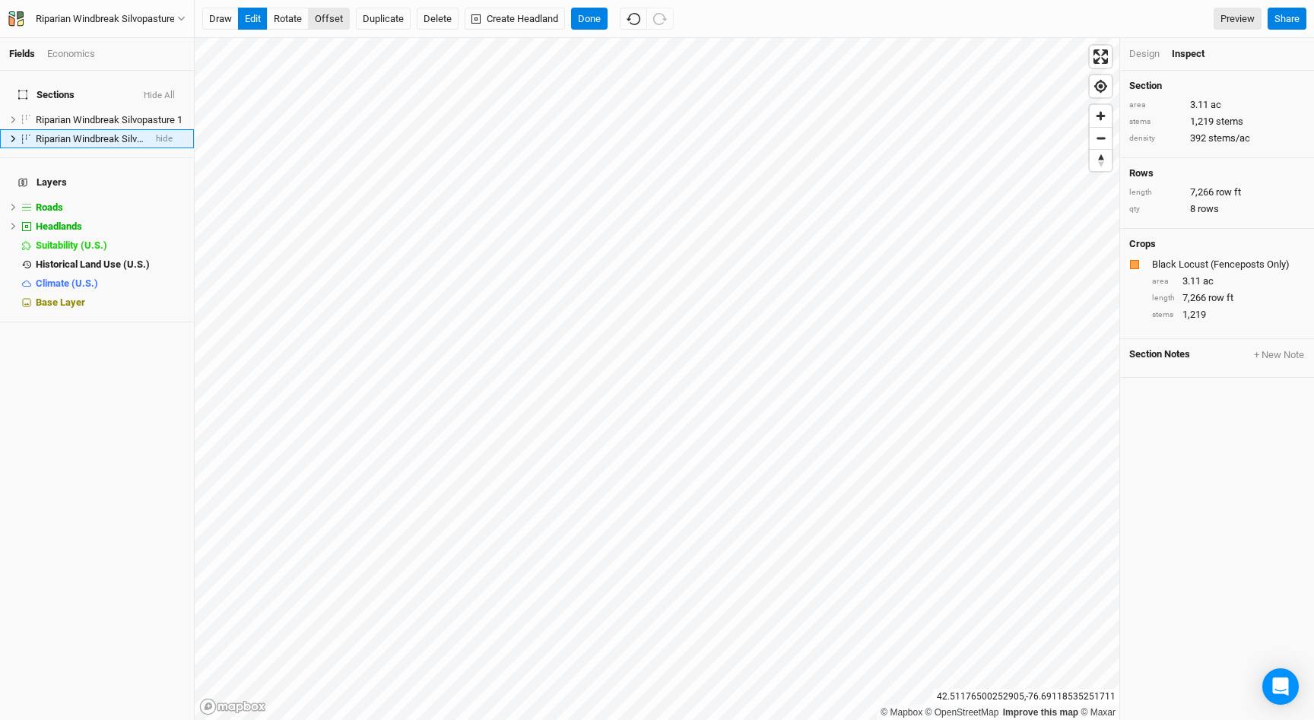
click at [344, 16] on button "offset" at bounding box center [329, 19] width 42 height 23
click at [595, 18] on button "Done" at bounding box center [589, 19] width 36 height 23
click at [258, 17] on button "edit" at bounding box center [253, 19] width 30 height 23
click at [333, 24] on button "offset" at bounding box center [329, 19] width 42 height 23
click at [595, 19] on button "Done" at bounding box center [589, 19] width 36 height 23
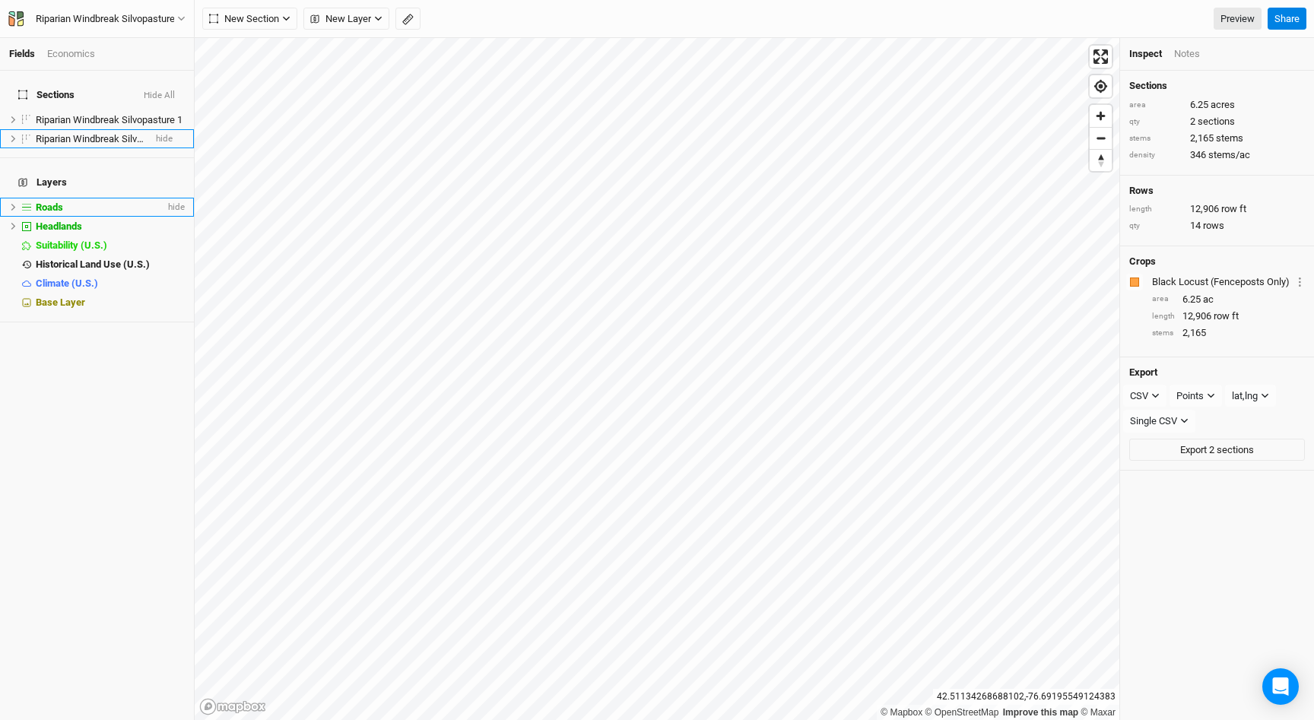
click at [112, 198] on li "Roads hide" at bounding box center [97, 207] width 194 height 19
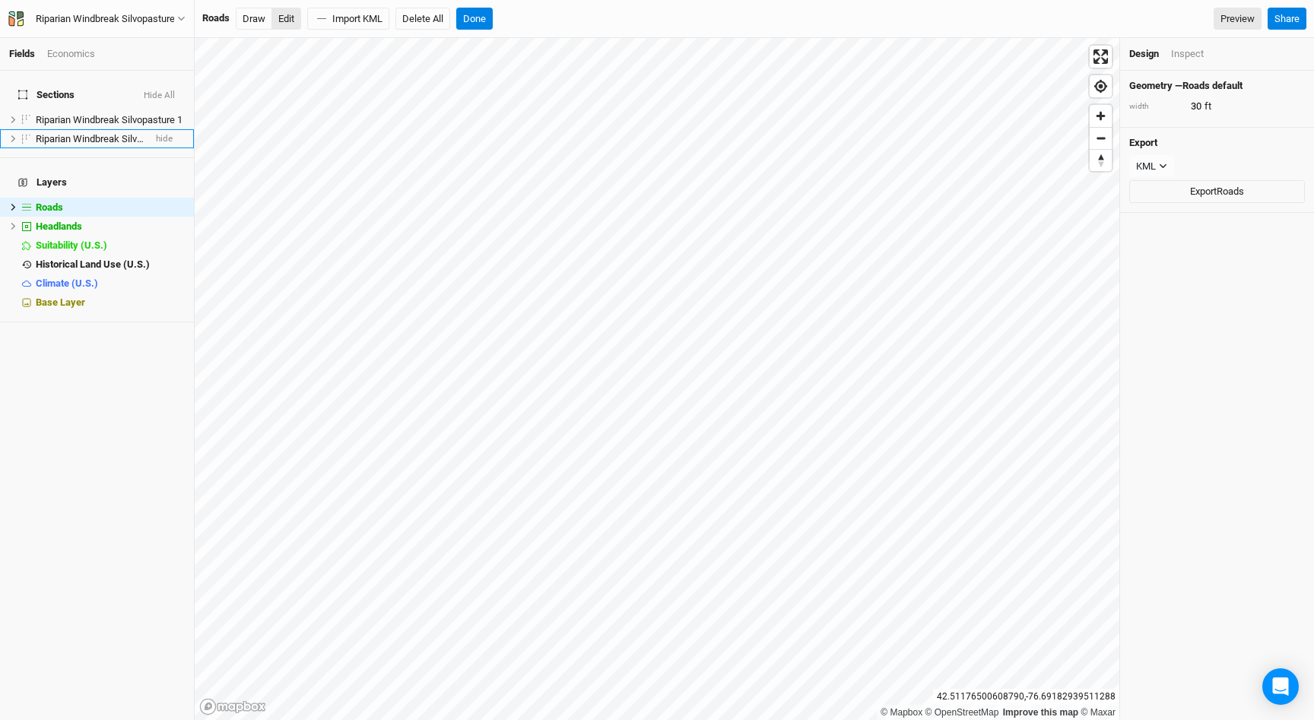
click at [285, 21] on button "Edit" at bounding box center [286, 19] width 30 height 23
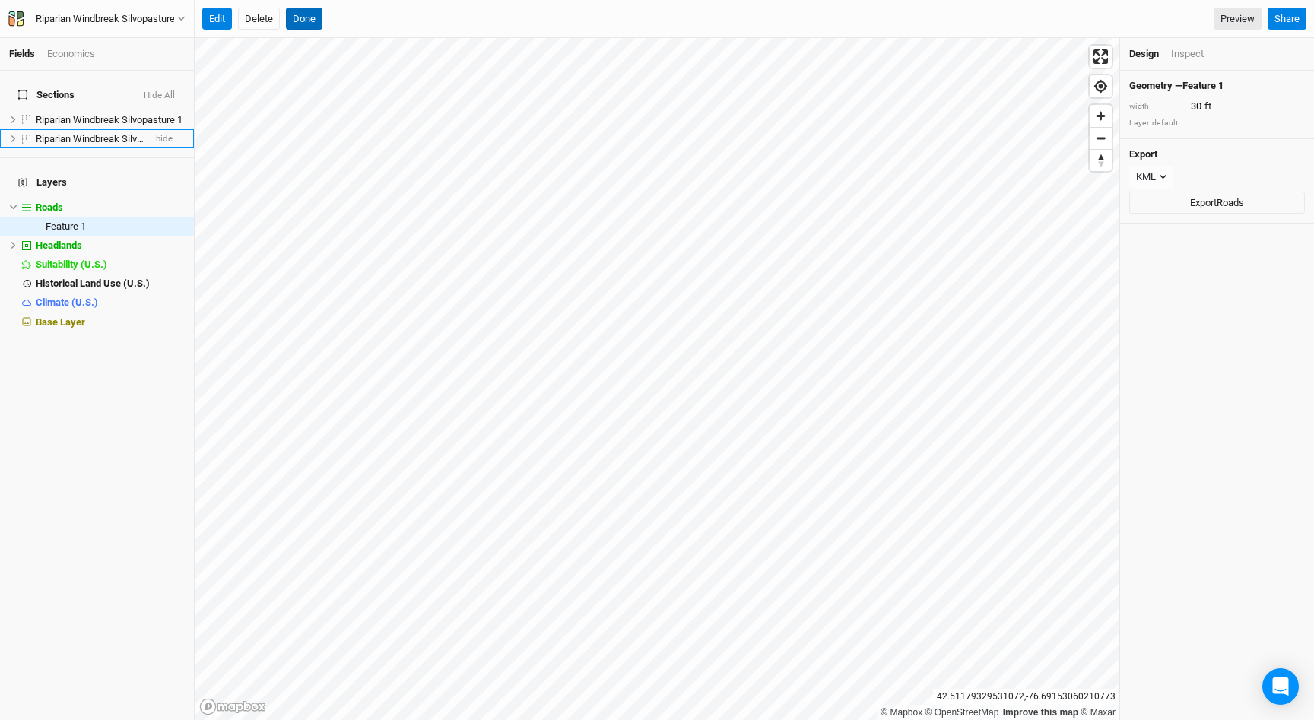
click at [294, 14] on button "Done" at bounding box center [304, 19] width 36 height 23
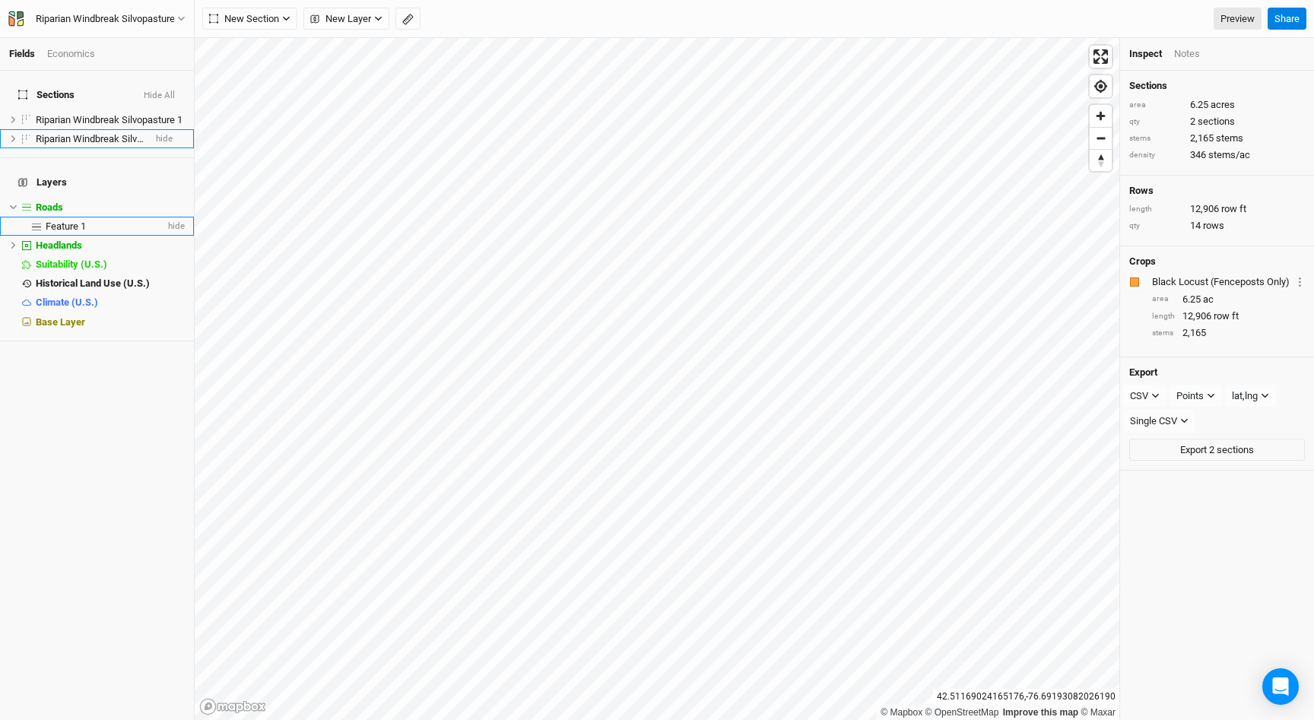
click at [100, 220] on div "Feature 1" at bounding box center [105, 226] width 119 height 12
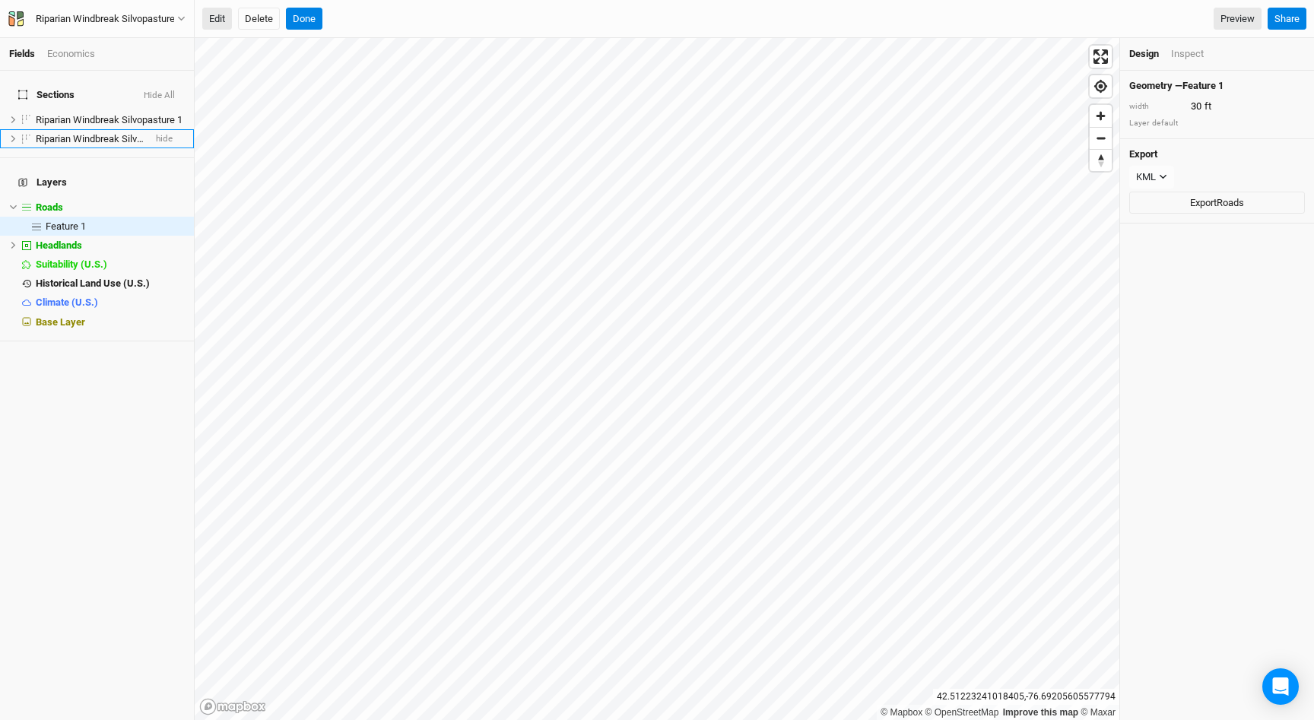
click at [224, 17] on button "Edit" at bounding box center [217, 19] width 30 height 23
click at [220, 17] on button "Edit" at bounding box center [217, 19] width 30 height 23
click at [299, 23] on button "Done" at bounding box center [304, 19] width 36 height 23
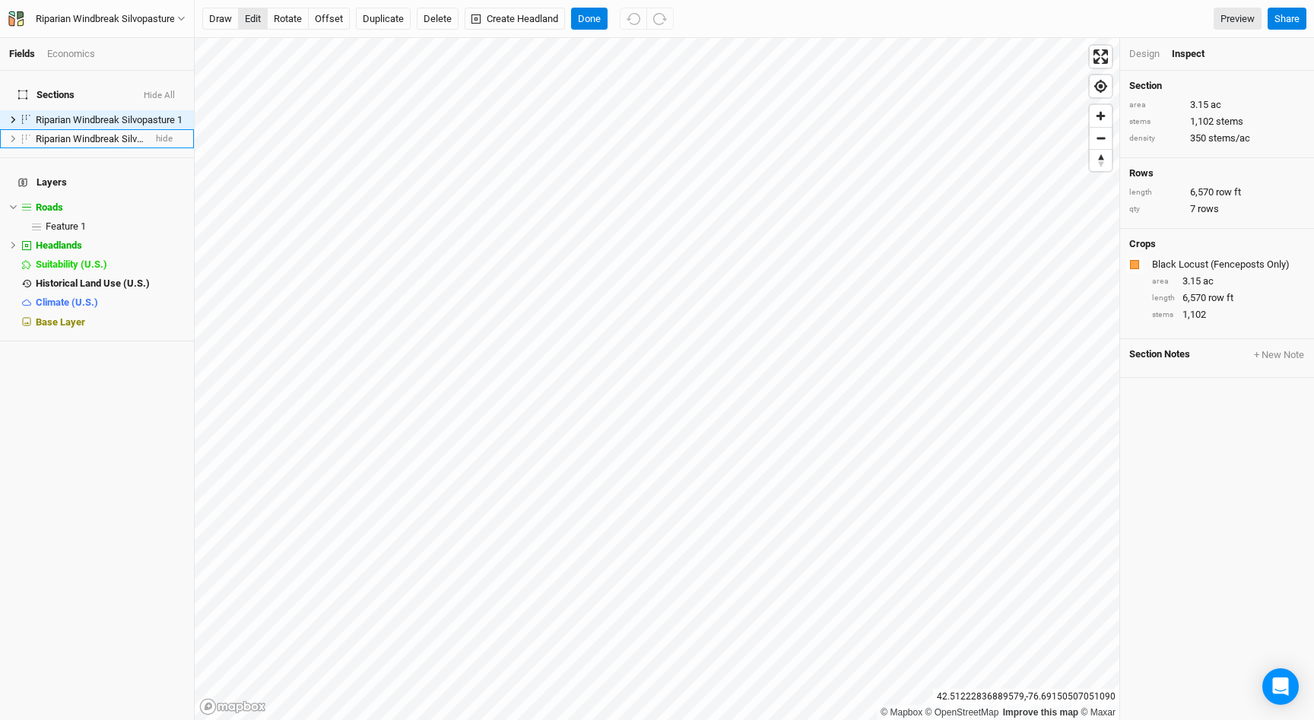
click at [255, 17] on button "edit" at bounding box center [253, 19] width 30 height 23
click at [586, 10] on button "Done" at bounding box center [589, 19] width 36 height 23
click at [261, 18] on button "edit" at bounding box center [253, 19] width 30 height 23
click at [592, 19] on button "Done" at bounding box center [589, 19] width 36 height 23
click at [249, 17] on button "edit" at bounding box center [253, 19] width 30 height 23
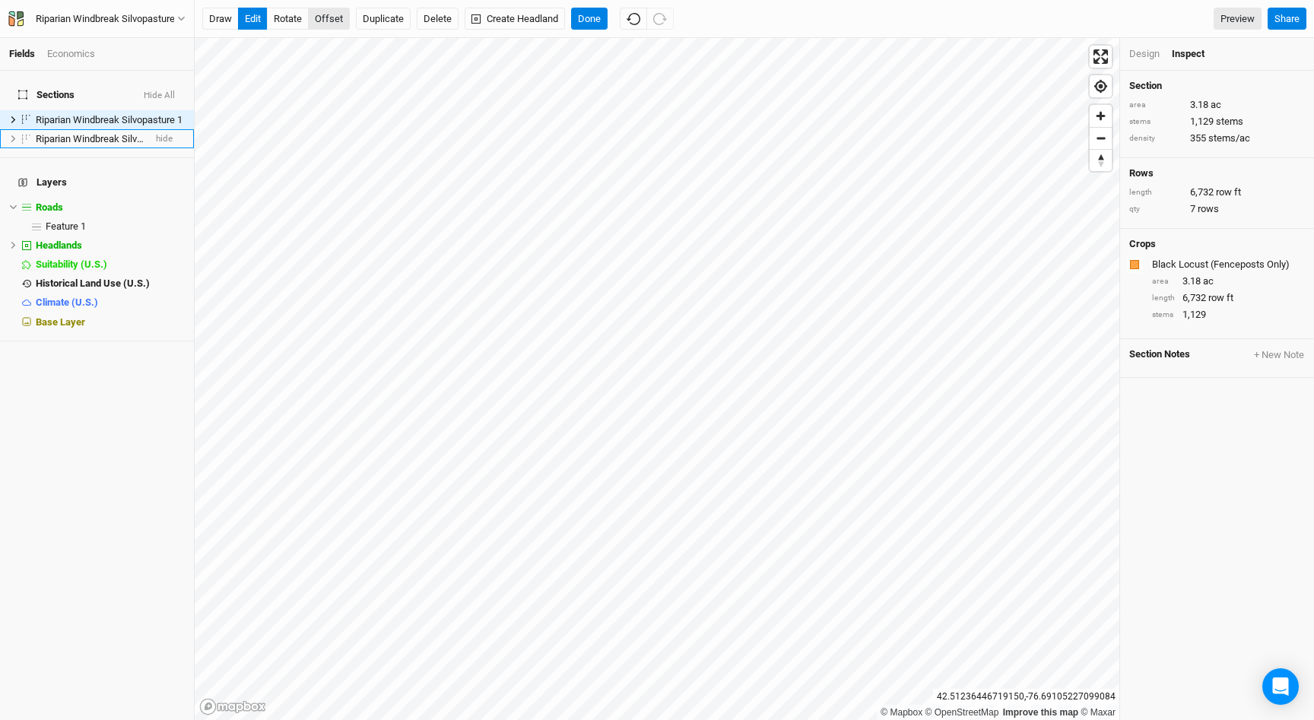
click at [335, 17] on button "offset" at bounding box center [329, 19] width 42 height 23
click at [599, 17] on button "Done" at bounding box center [589, 19] width 36 height 23
click at [246, 13] on button "edit" at bounding box center [253, 19] width 30 height 23
click at [590, 15] on button "Done" at bounding box center [589, 19] width 36 height 23
